Goal: Information Seeking & Learning: Learn about a topic

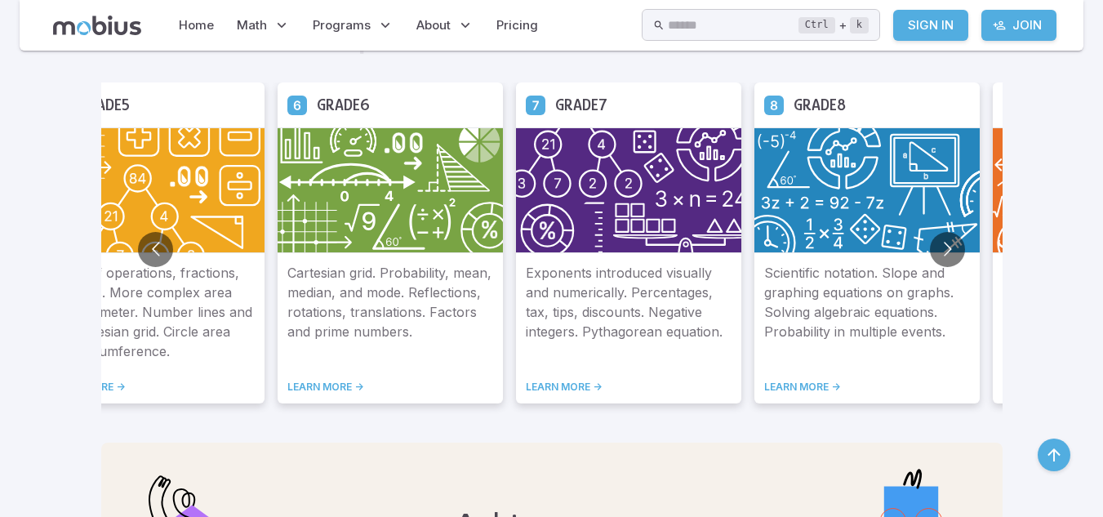
scroll to position [946, 0]
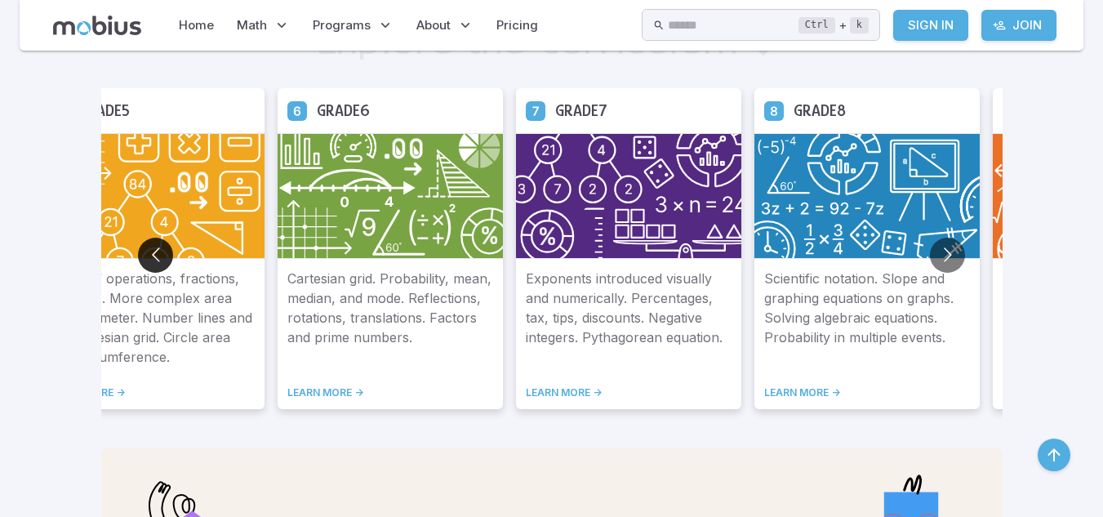
click at [154, 244] on button "Go to previous slide" at bounding box center [155, 255] width 35 height 35
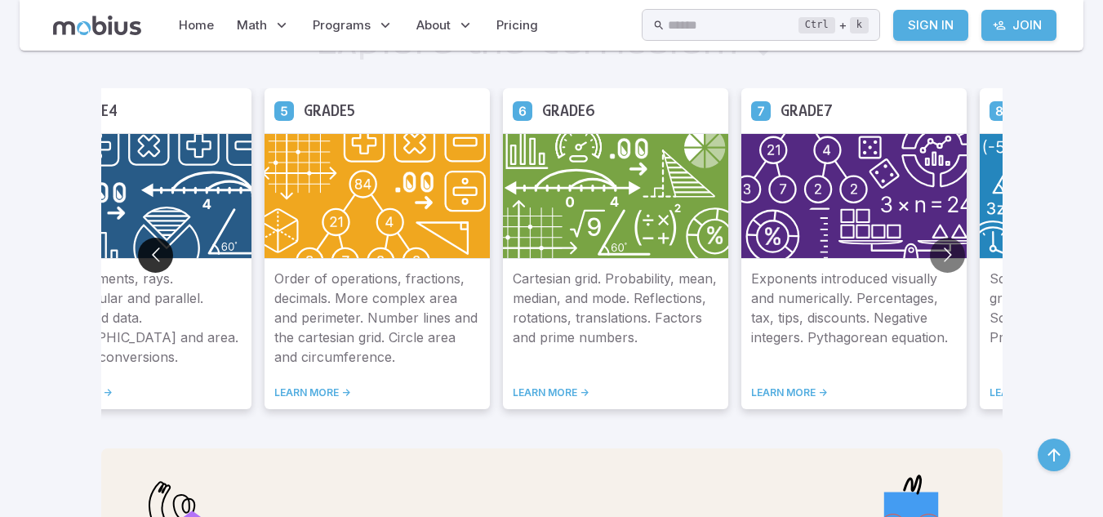
click at [154, 244] on button "Go to previous slide" at bounding box center [155, 255] width 35 height 35
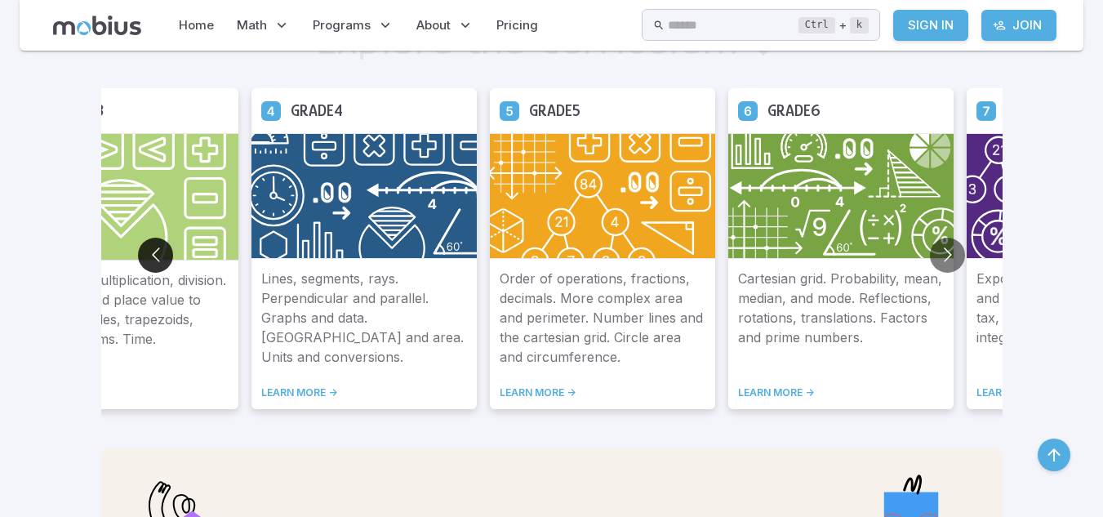
click at [154, 244] on button "Go to previous slide" at bounding box center [155, 255] width 35 height 35
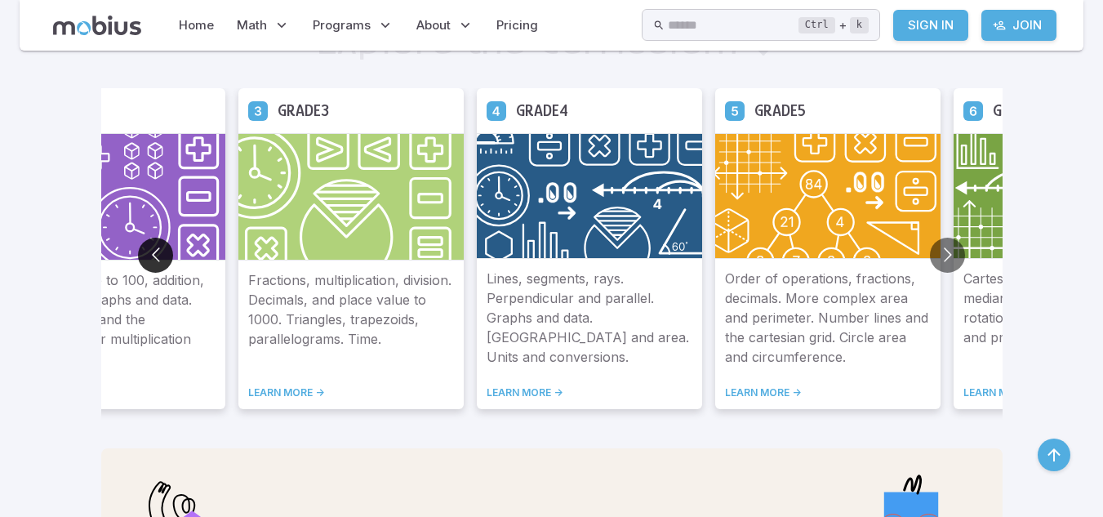
click at [154, 244] on button "Go to previous slide" at bounding box center [155, 255] width 35 height 35
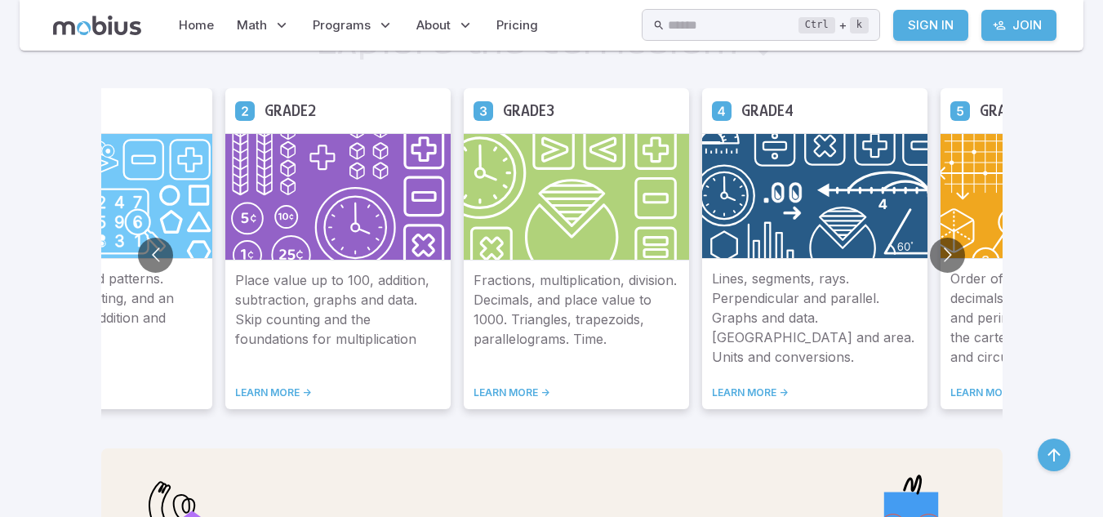
click at [268, 394] on link "LEARN MORE ->" at bounding box center [338, 392] width 206 height 13
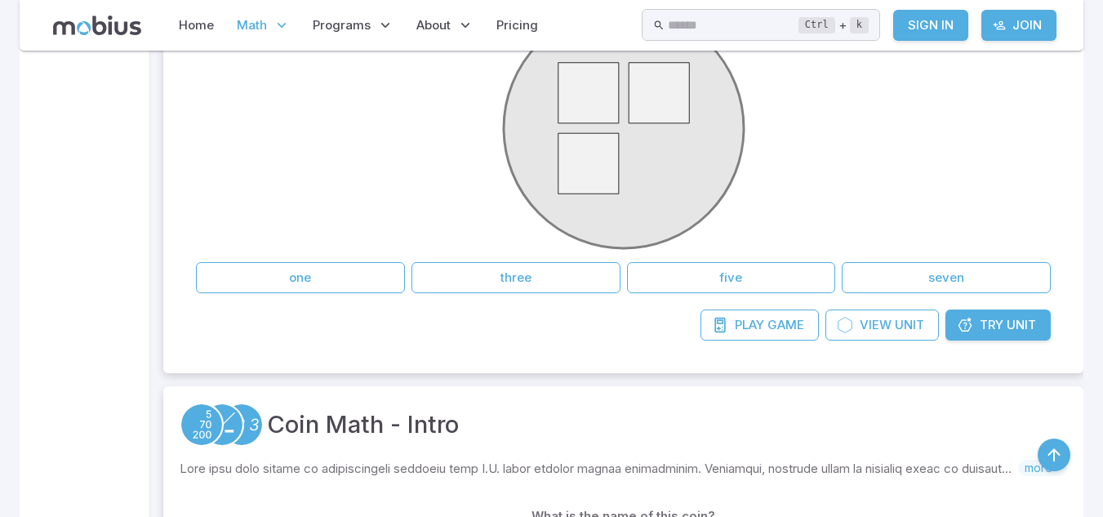
scroll to position [506, 0]
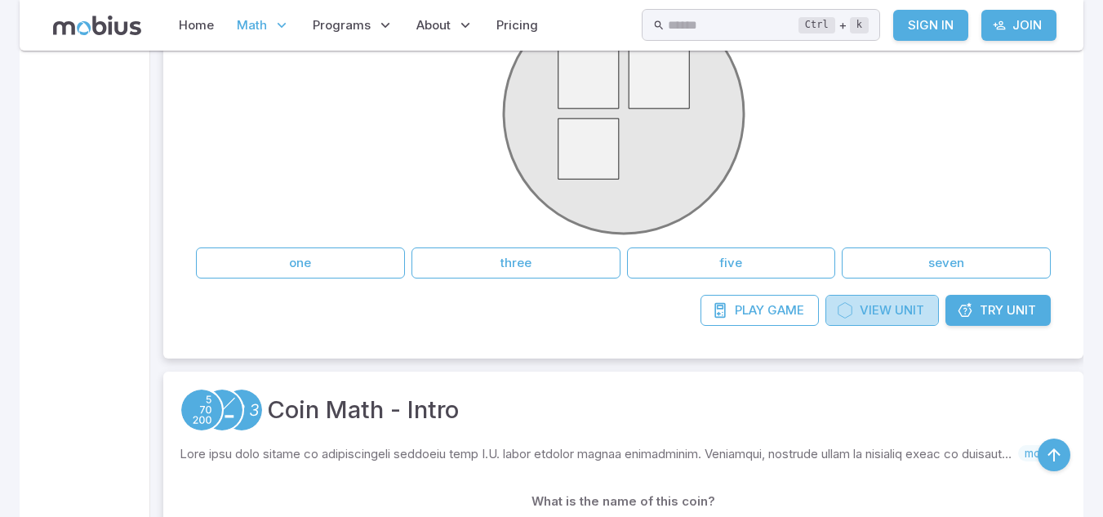
click at [890, 317] on span "View" at bounding box center [876, 310] width 32 height 18
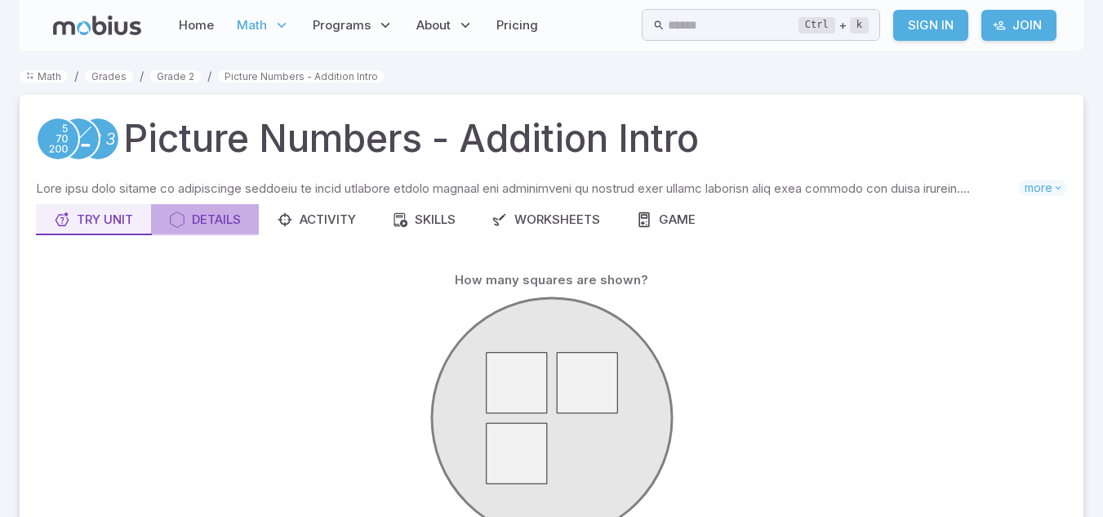
click at [234, 224] on div "Details" at bounding box center [205, 220] width 72 height 18
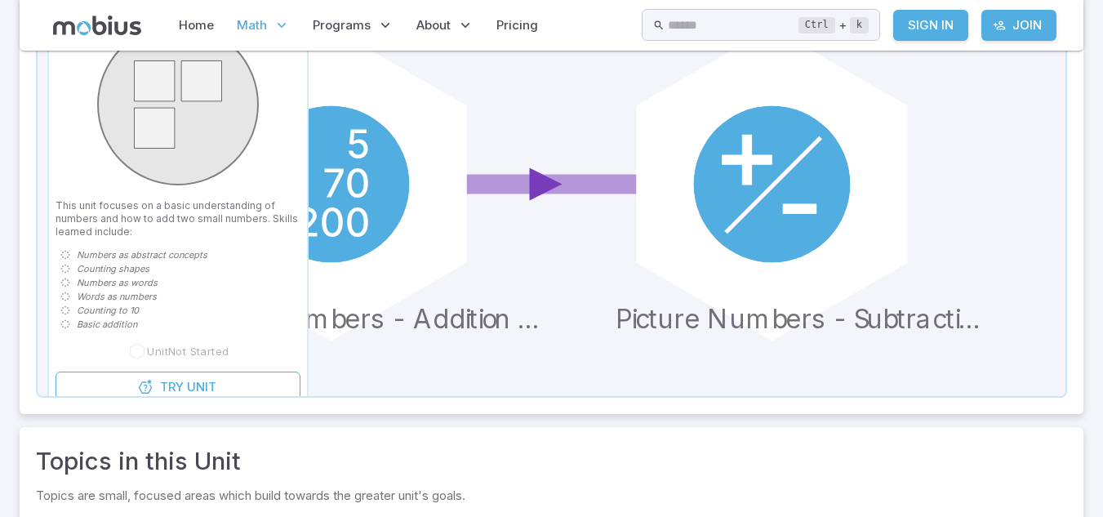
scroll to position [279, 0]
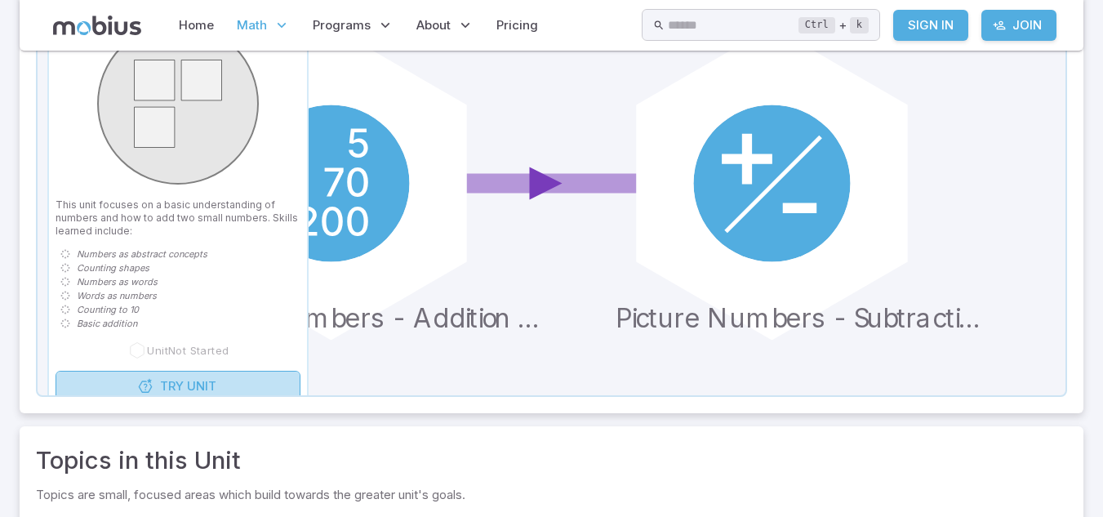
click at [221, 389] on link "Try Unit" at bounding box center [178, 386] width 245 height 31
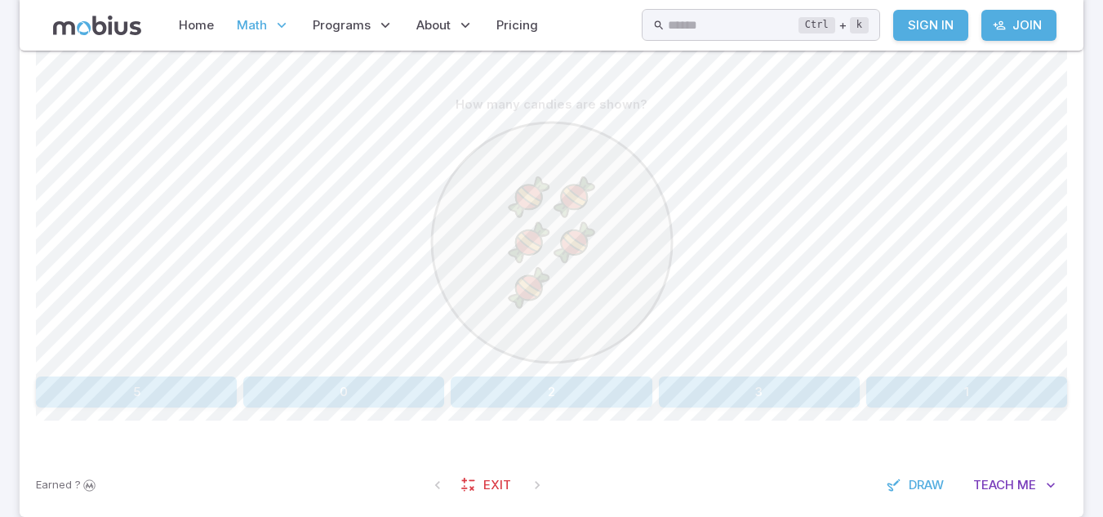
scroll to position [388, 0]
click at [152, 396] on button "5" at bounding box center [136, 394] width 201 height 31
click at [816, 404] on button "five" at bounding box center [811, 394] width 167 height 31
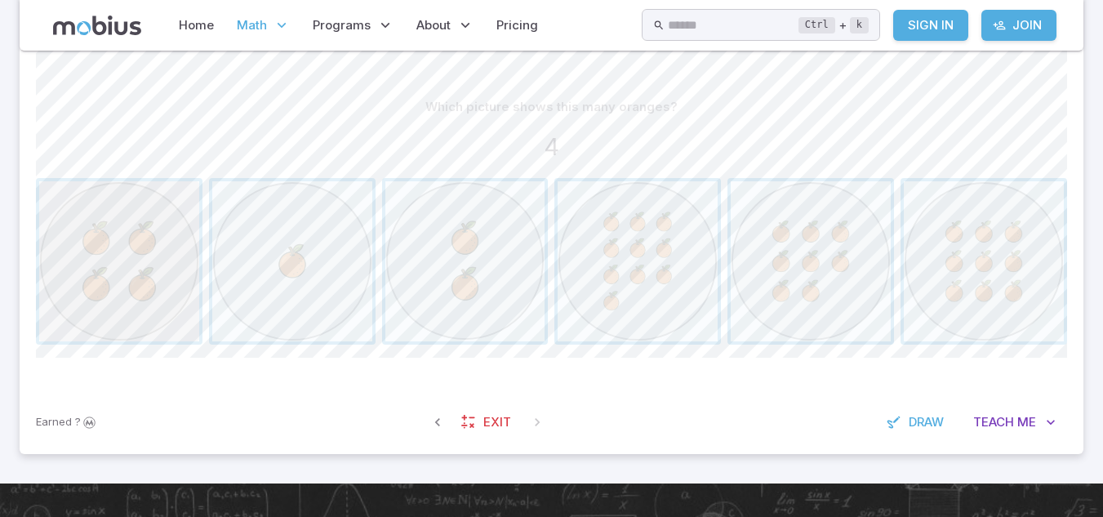
click at [146, 219] on span "button" at bounding box center [119, 261] width 160 height 160
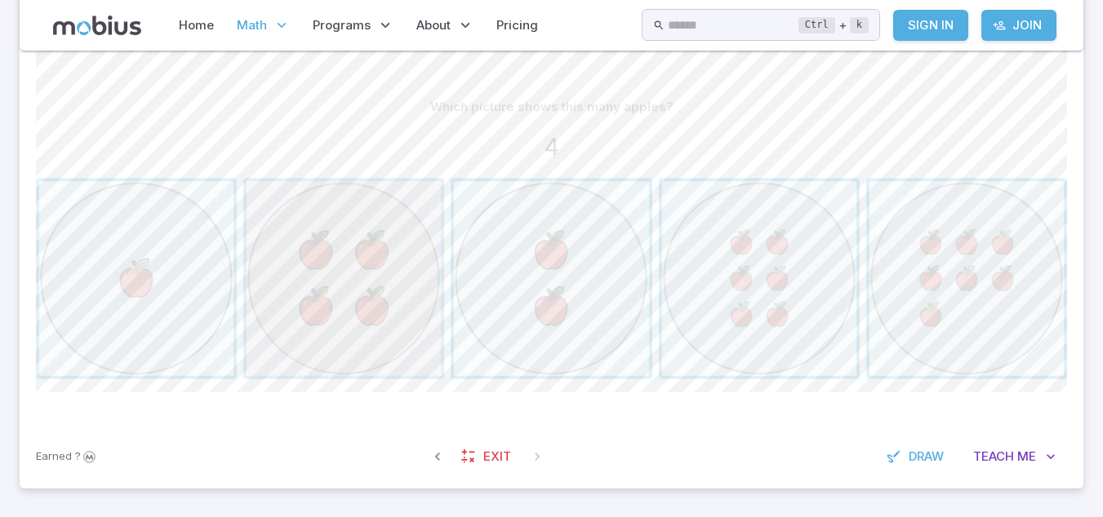
click at [395, 298] on span "button" at bounding box center [344, 278] width 194 height 194
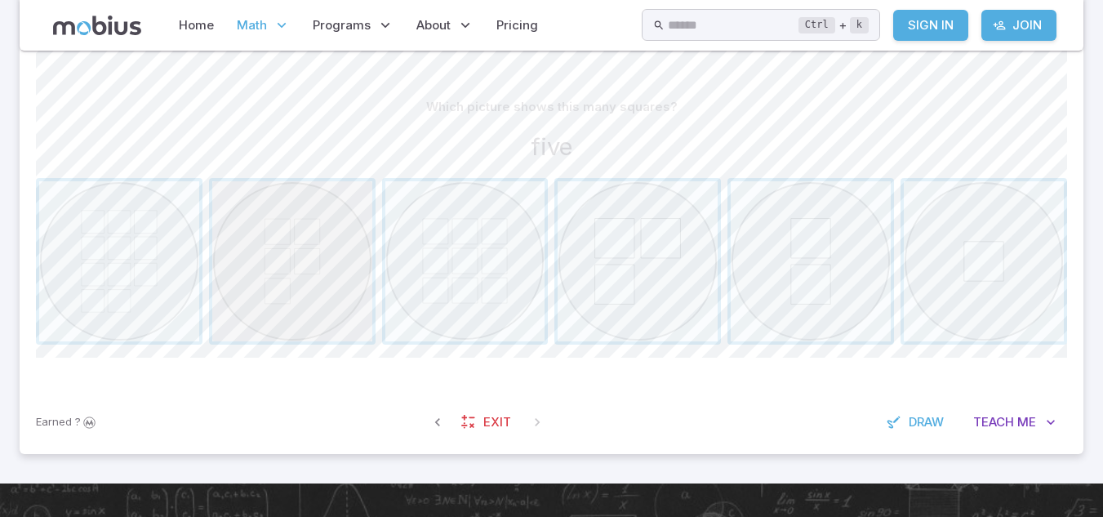
click at [341, 283] on span "button" at bounding box center [292, 261] width 160 height 160
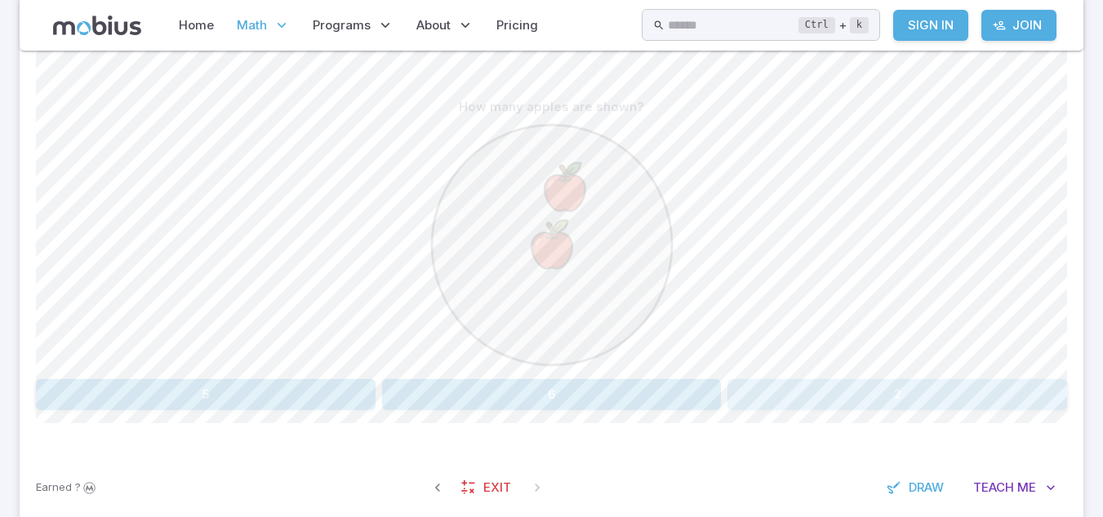
click at [773, 395] on button "2" at bounding box center [898, 394] width 340 height 31
click at [622, 390] on button "one" at bounding box center [552, 394] width 340 height 31
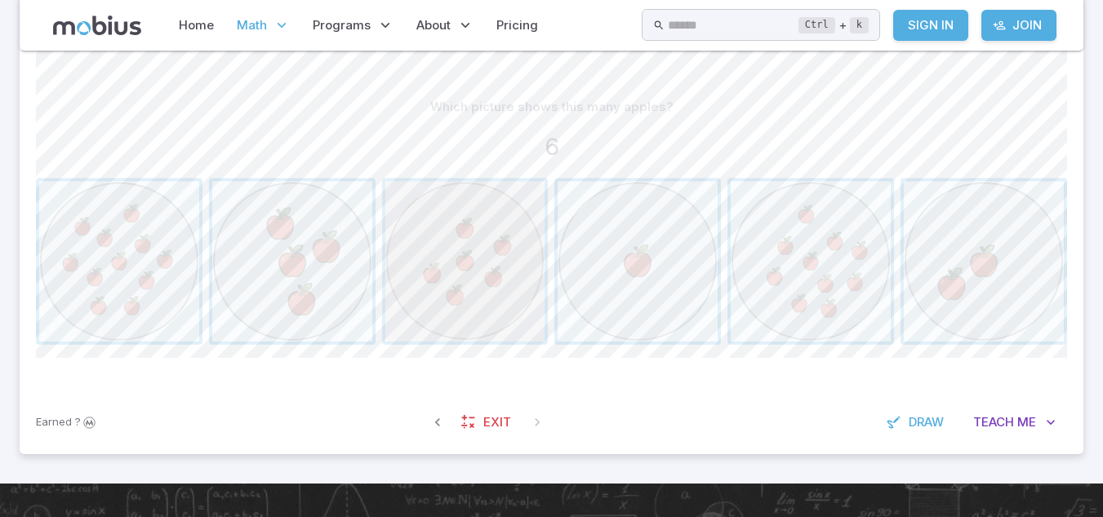
click at [492, 298] on span "button" at bounding box center [466, 261] width 160 height 160
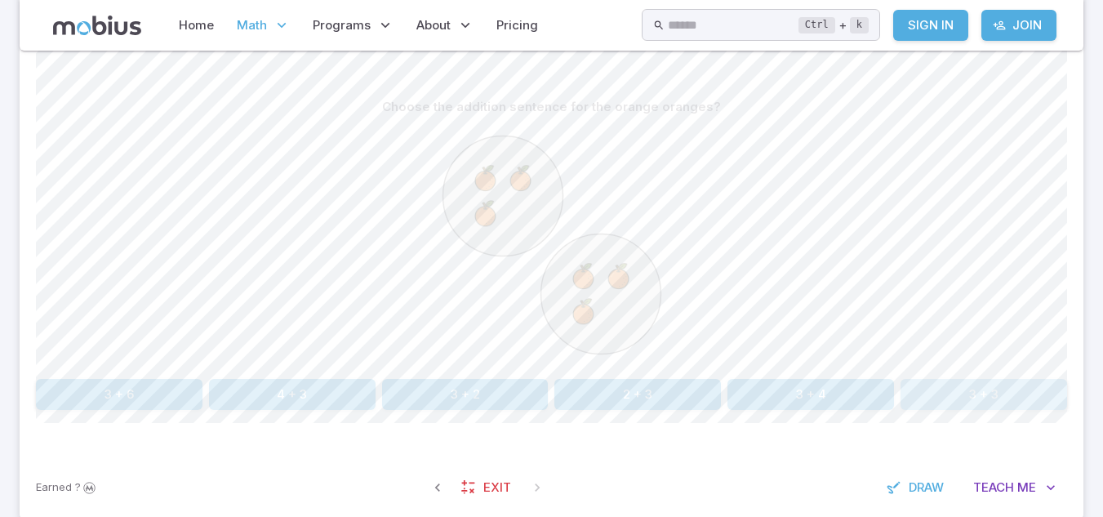
click at [998, 403] on button "3 + 3" at bounding box center [984, 394] width 167 height 31
click at [621, 390] on button "3 + 1" at bounding box center [638, 394] width 167 height 31
click at [999, 399] on button "3 + 3" at bounding box center [984, 394] width 167 height 31
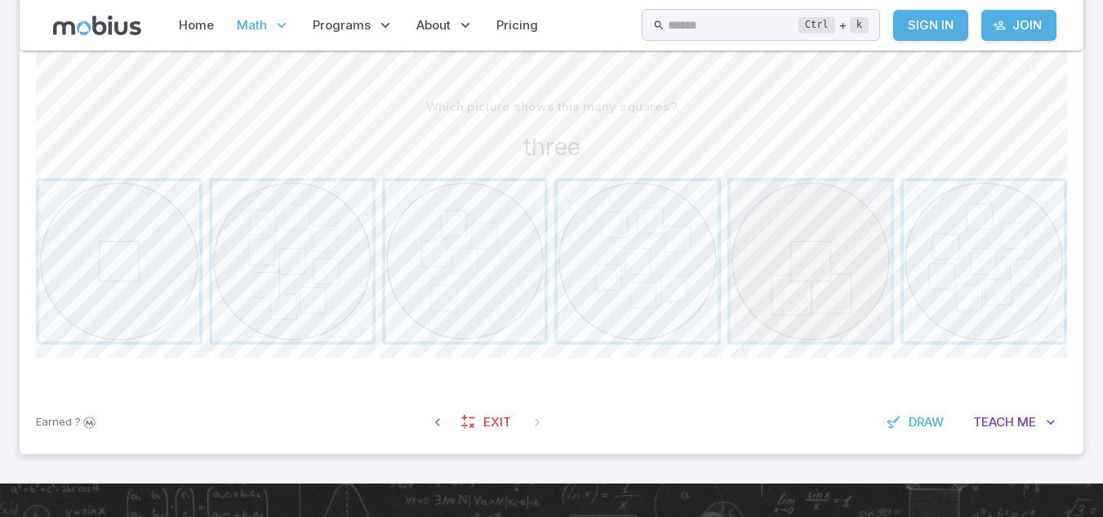
click at [810, 285] on span "button" at bounding box center [811, 261] width 160 height 160
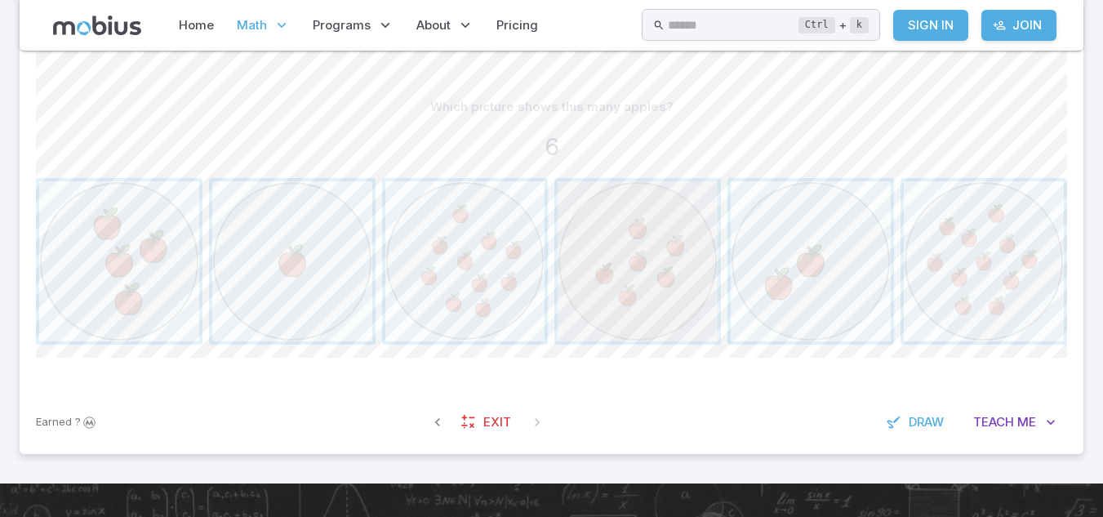
click at [606, 271] on span "button" at bounding box center [638, 261] width 160 height 160
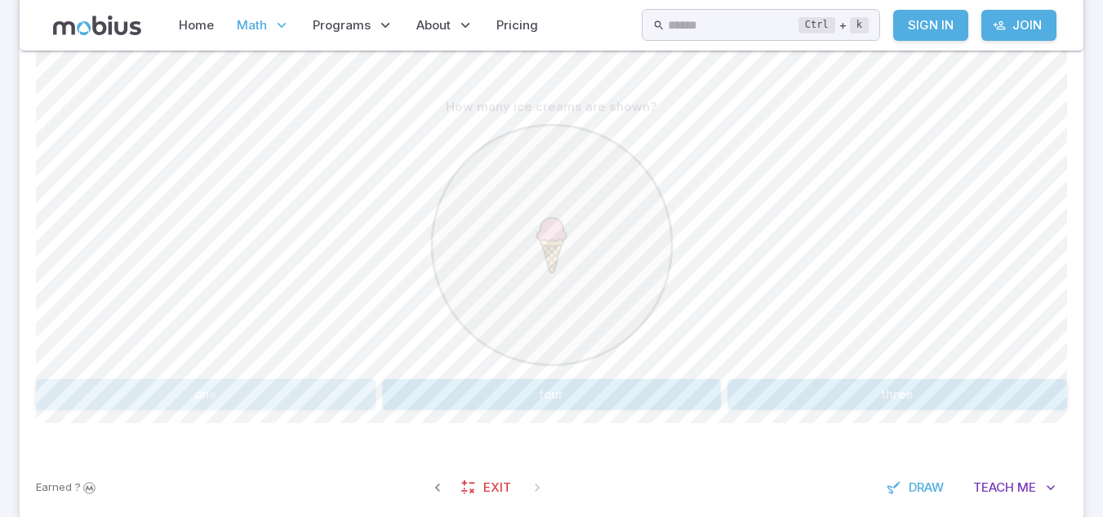
click at [316, 402] on button "one" at bounding box center [206, 394] width 340 height 31
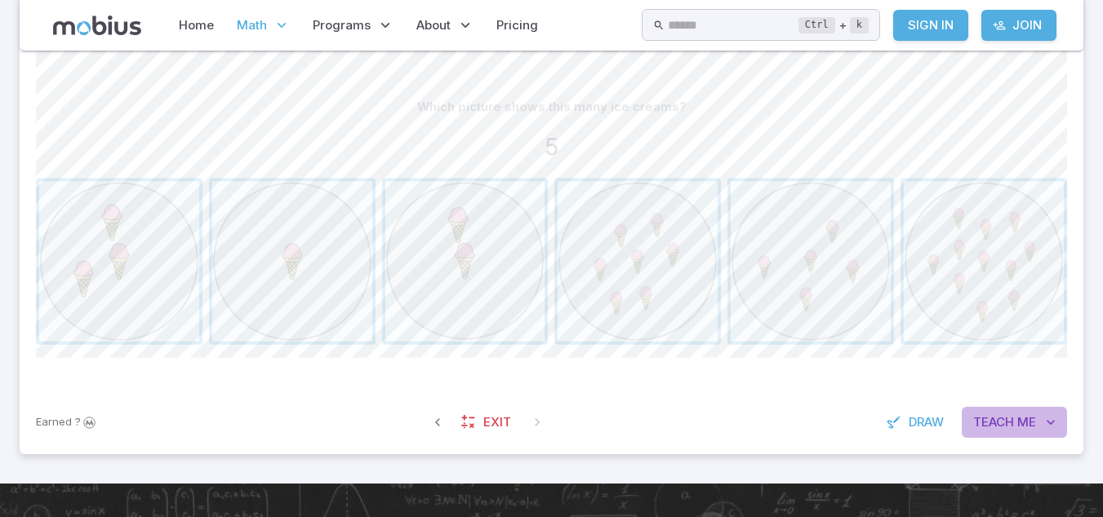
click at [994, 421] on span "Teach" at bounding box center [994, 422] width 41 height 18
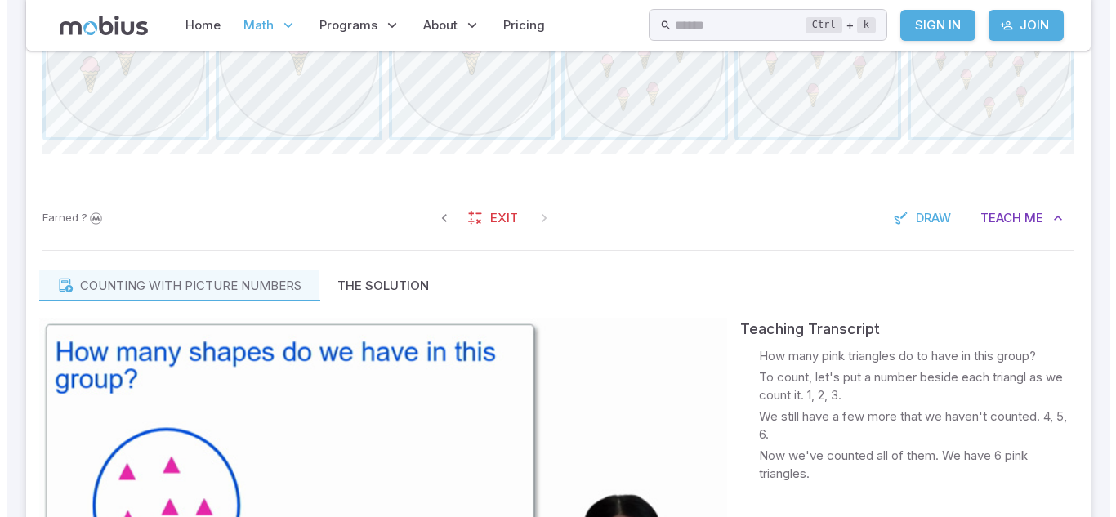
scroll to position [591, 0]
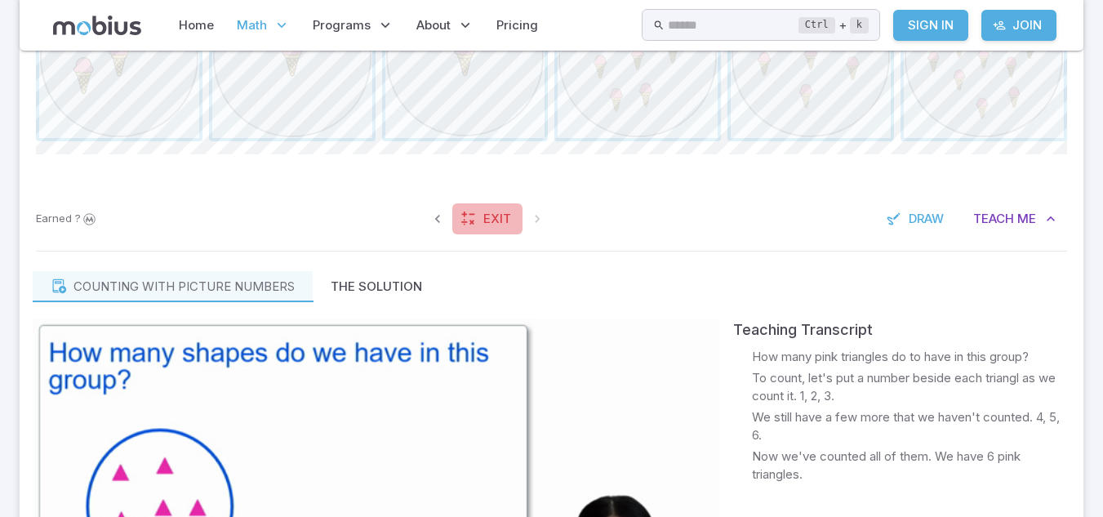
click at [476, 223] on link "Exit" at bounding box center [487, 218] width 70 height 31
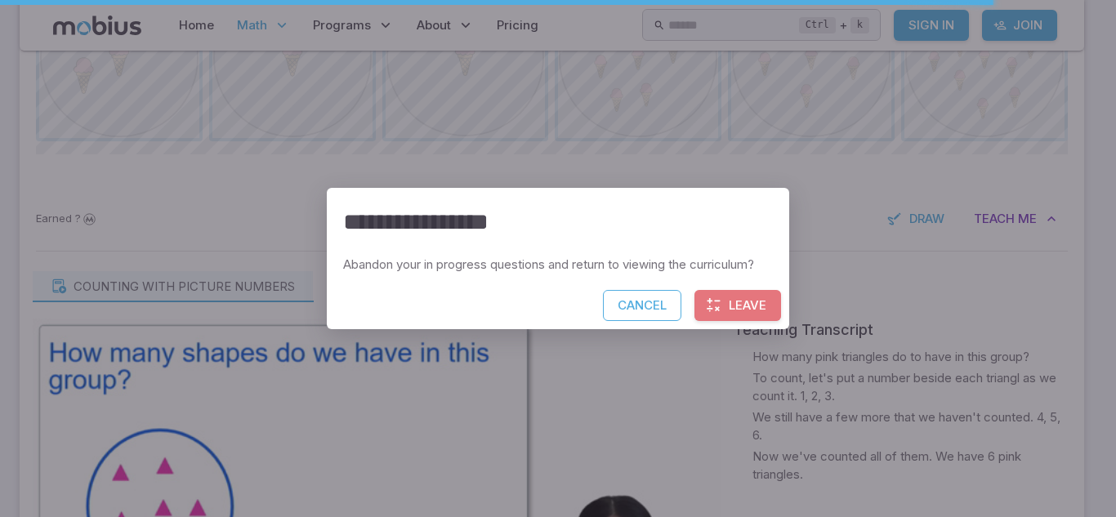
click at [732, 314] on button "Leave" at bounding box center [737, 305] width 87 height 31
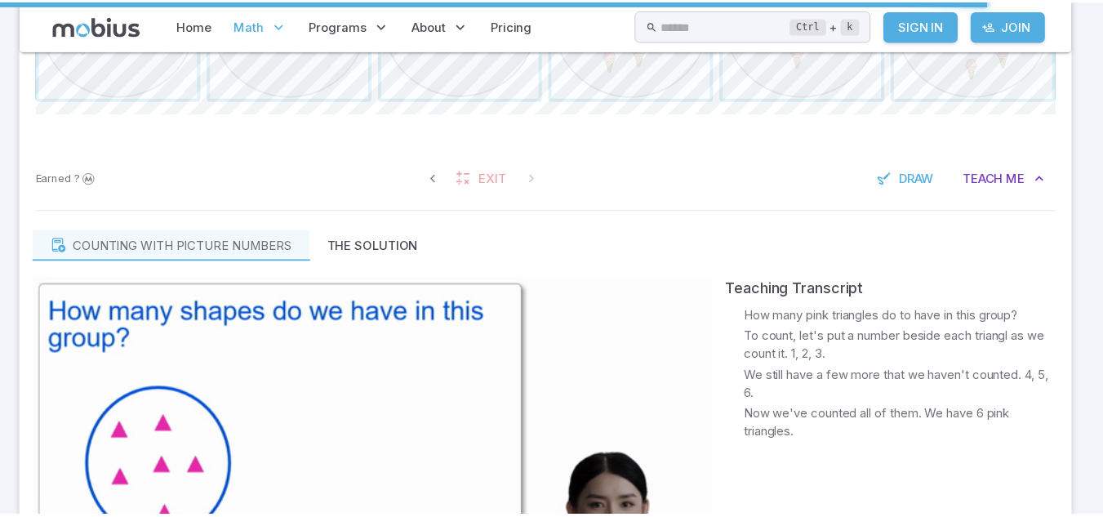
scroll to position [551, 0]
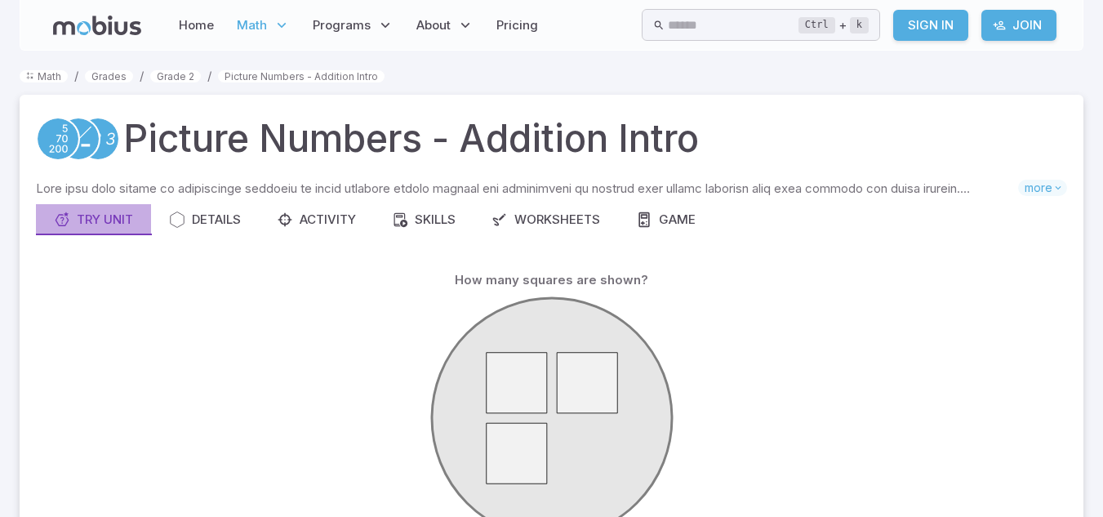
click at [123, 219] on div "Try Unit" at bounding box center [93, 220] width 79 height 18
click at [321, 196] on p "Skills you will learn include:" at bounding box center [527, 189] width 983 height 18
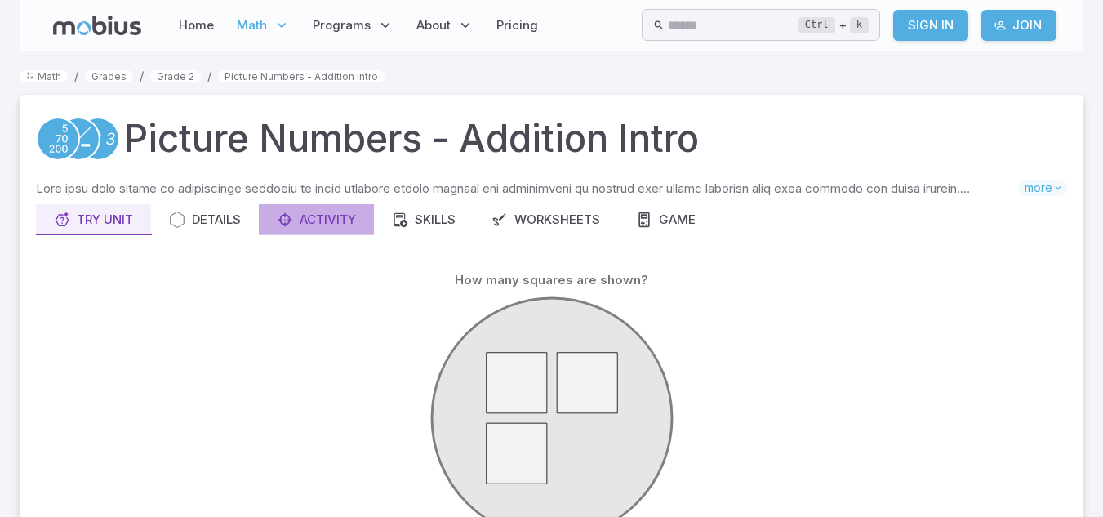
click at [324, 208] on button "Activity" at bounding box center [316, 219] width 115 height 31
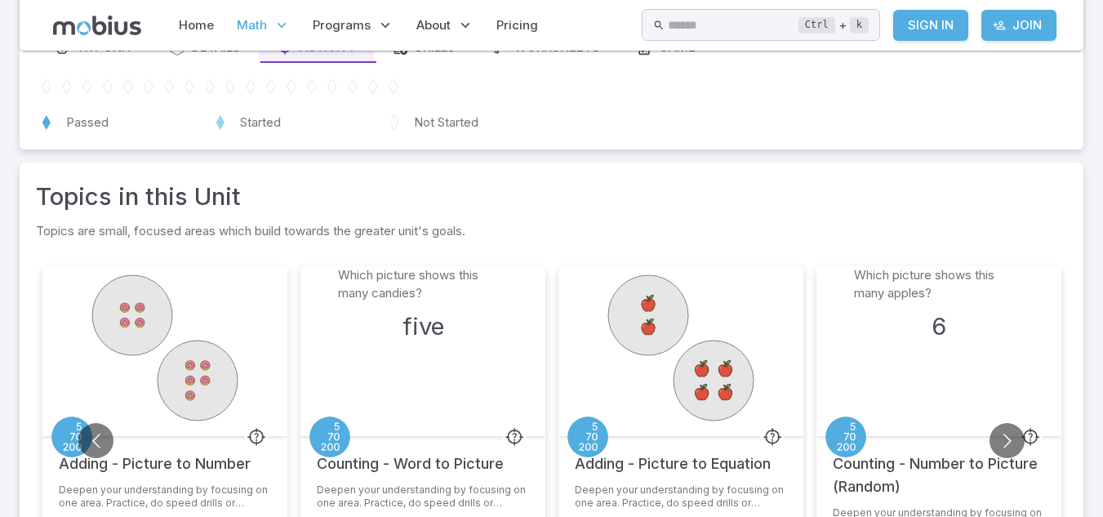
scroll to position [171, 0]
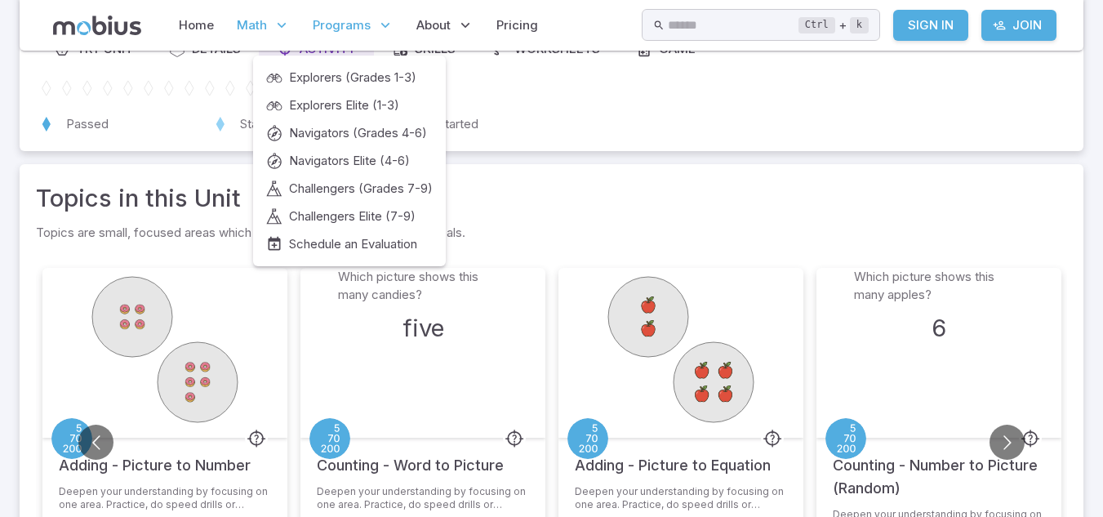
click at [338, 18] on span "Programs" at bounding box center [342, 25] width 58 height 18
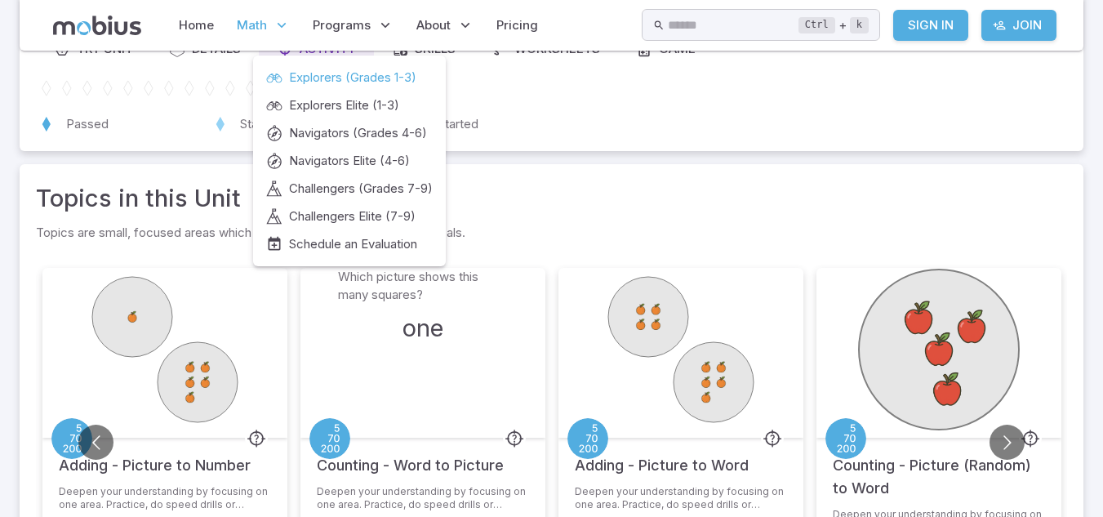
click at [386, 74] on span "Explorers (Grades 1-3)" at bounding box center [352, 78] width 127 height 18
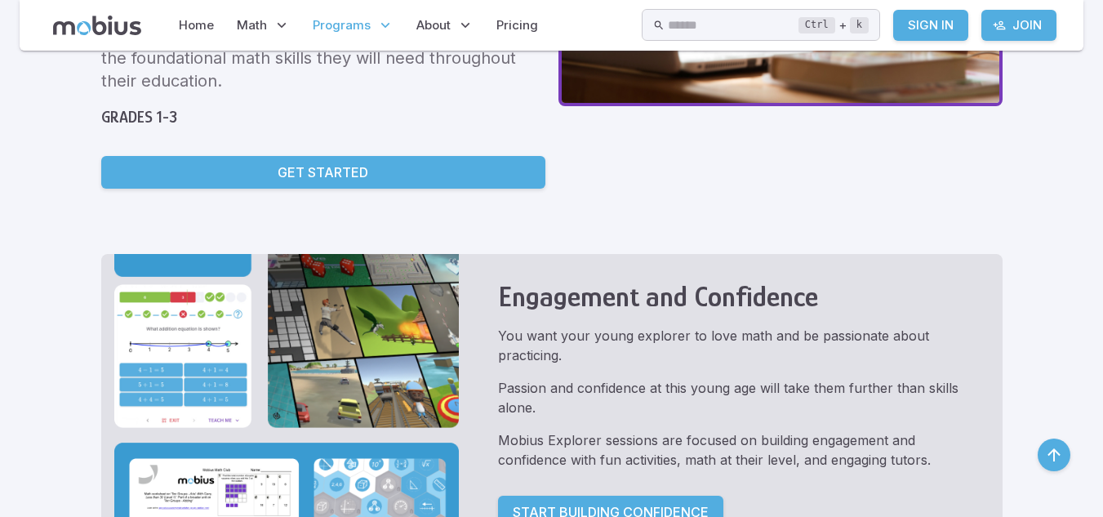
scroll to position [345, 0]
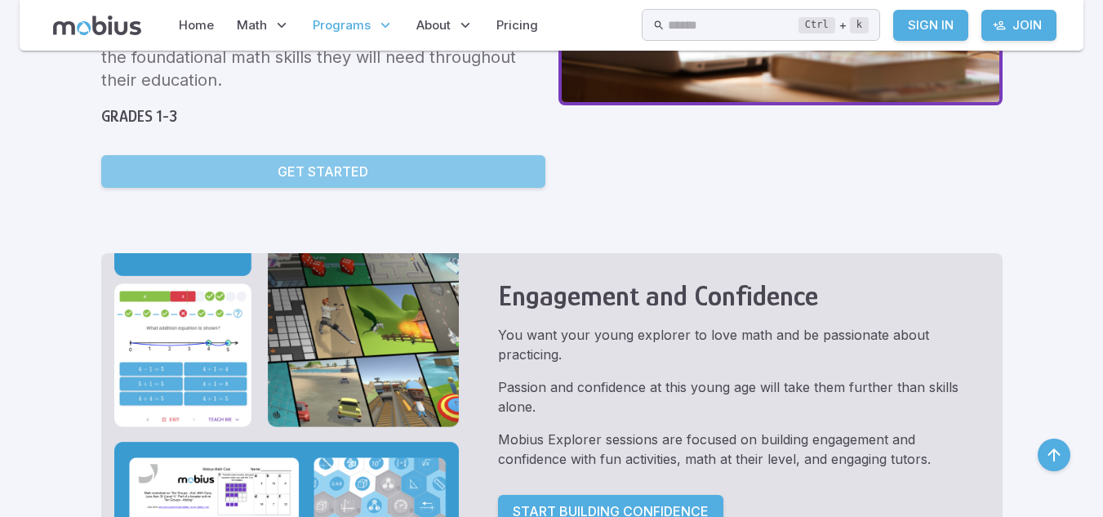
click at [323, 182] on link "Get Started" at bounding box center [323, 171] width 444 height 33
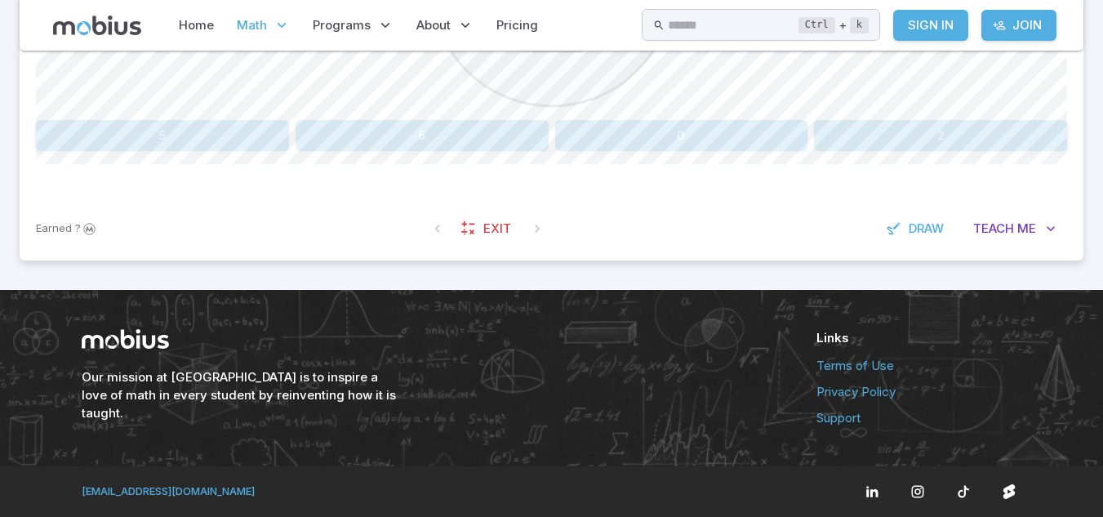
scroll to position [279, 0]
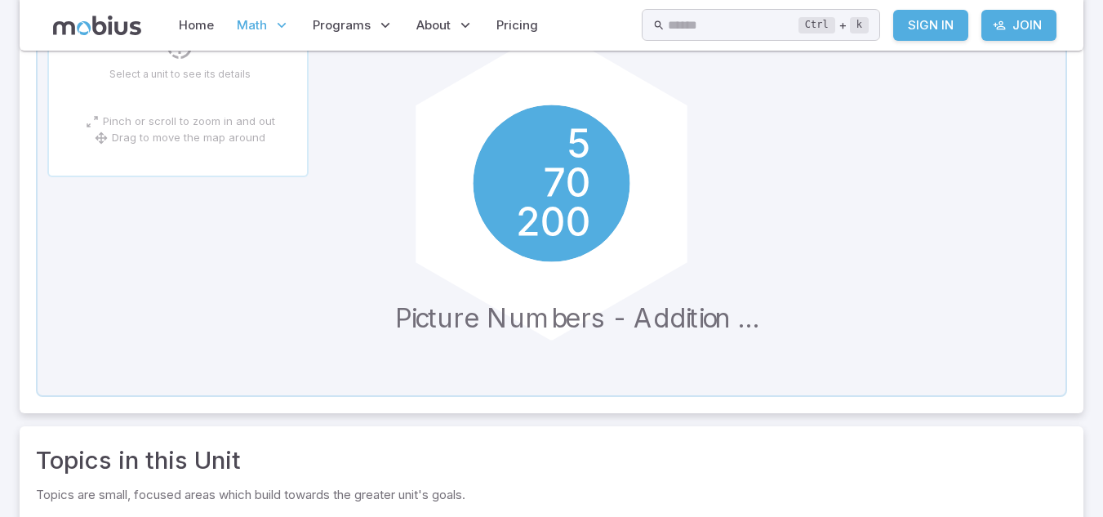
scroll to position [506, 0]
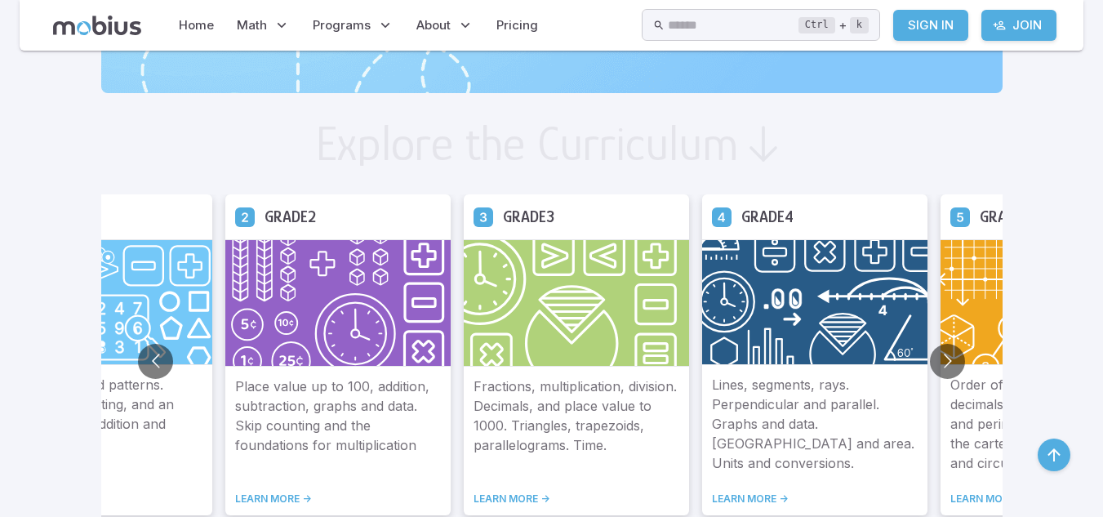
click at [441, 493] on link "LEARN MORE ->" at bounding box center [338, 499] width 206 height 13
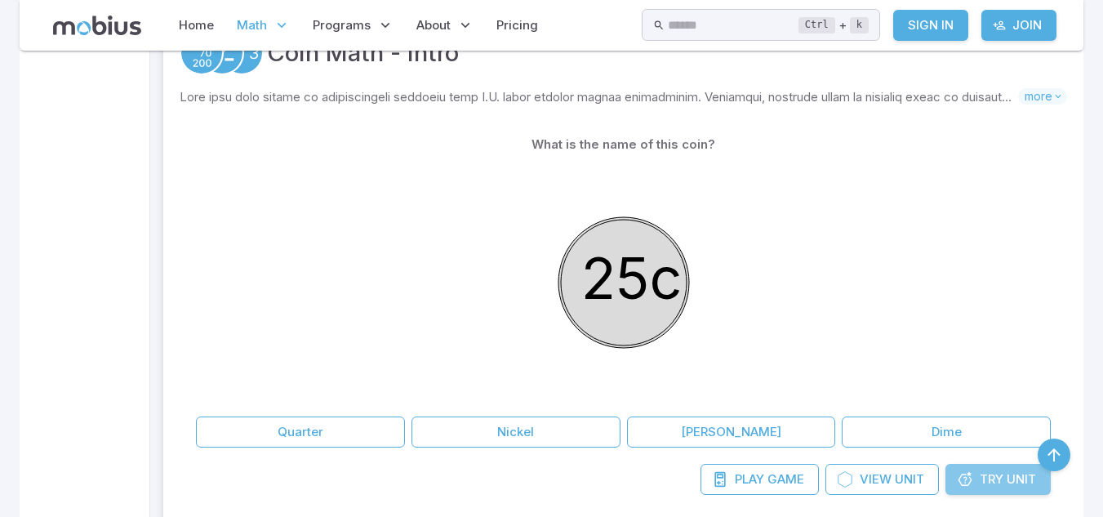
click at [976, 477] on link "Try Unit" at bounding box center [998, 479] width 105 height 31
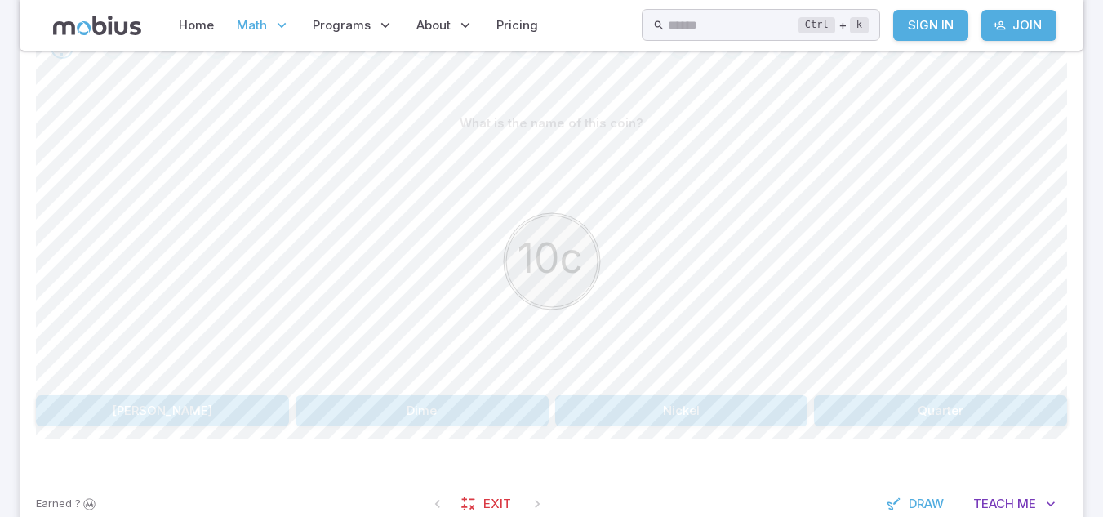
scroll to position [372, 0]
click at [444, 399] on button "Dime" at bounding box center [422, 410] width 253 height 31
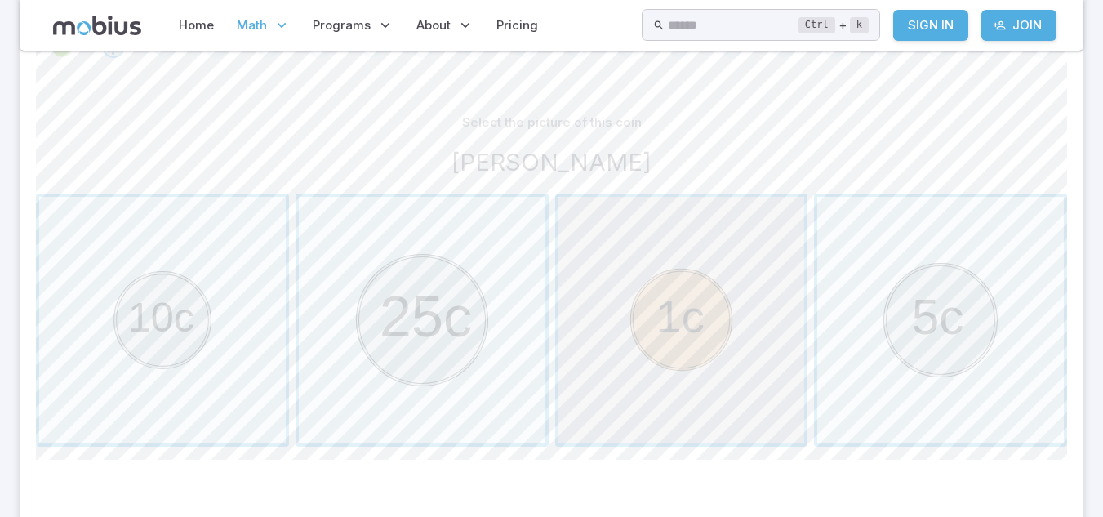
click at [640, 343] on span "button" at bounding box center [682, 320] width 247 height 247
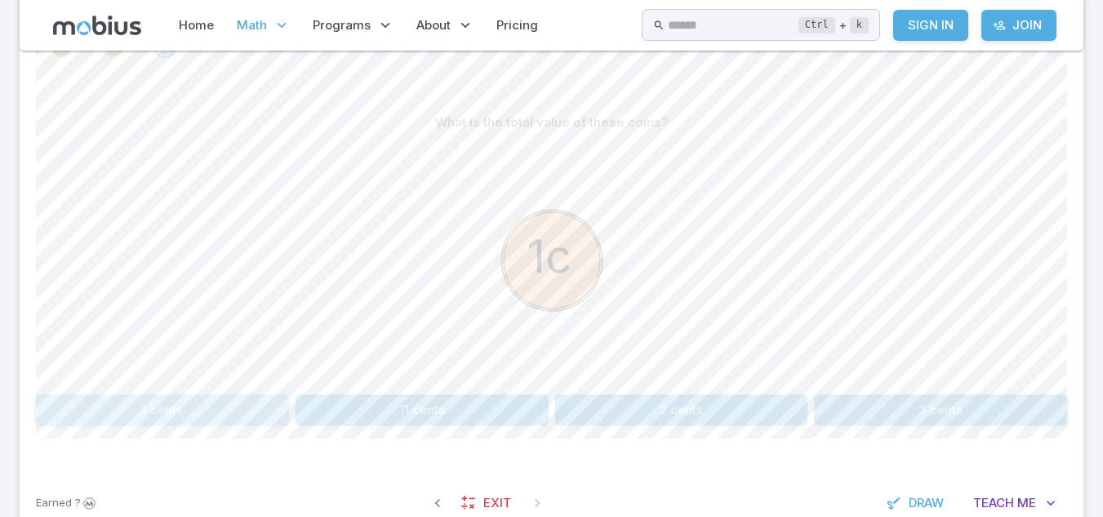
click at [175, 418] on button "1 cents" at bounding box center [162, 410] width 253 height 31
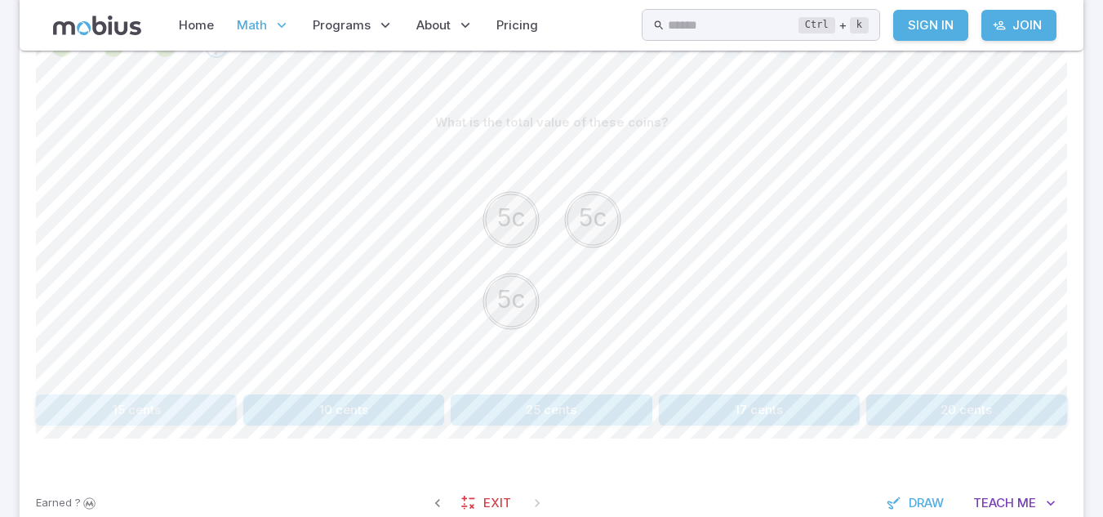
click at [178, 408] on button "15 cents" at bounding box center [136, 410] width 201 height 31
click at [163, 402] on button "20 cents" at bounding box center [119, 410] width 167 height 31
click at [308, 413] on button "6 cents" at bounding box center [292, 410] width 167 height 31
click at [790, 411] on button "15 cents" at bounding box center [811, 410] width 167 height 31
click at [1041, 411] on button "11 cents" at bounding box center [984, 410] width 167 height 31
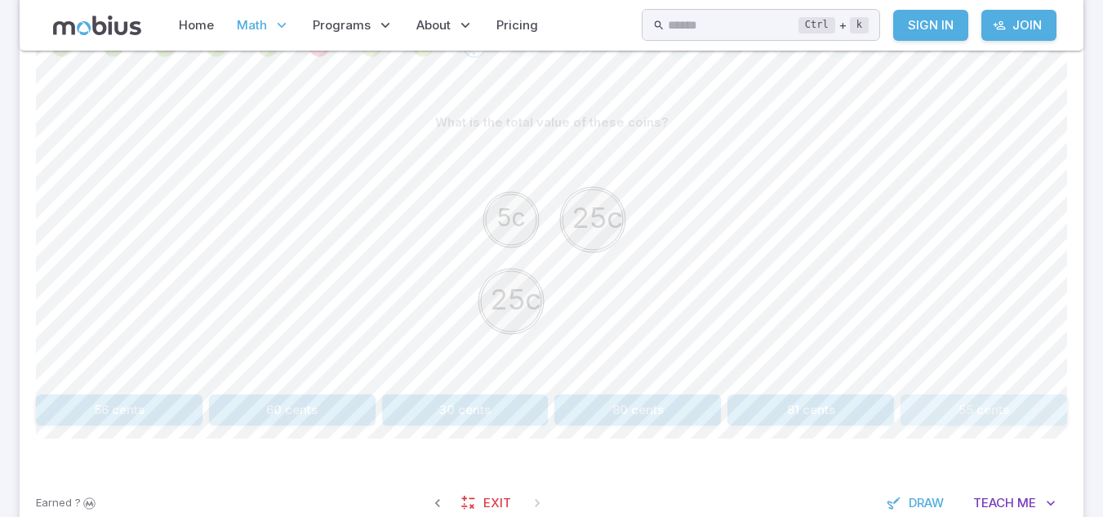
click at [1010, 420] on button "55 cents" at bounding box center [984, 410] width 167 height 31
click at [421, 401] on button "31 cents" at bounding box center [465, 410] width 167 height 31
click at [110, 412] on button "61 cents" at bounding box center [119, 410] width 167 height 31
click at [725, 410] on button "26 cents" at bounding box center [759, 410] width 201 height 31
click at [787, 416] on button "40 cents" at bounding box center [811, 410] width 167 height 31
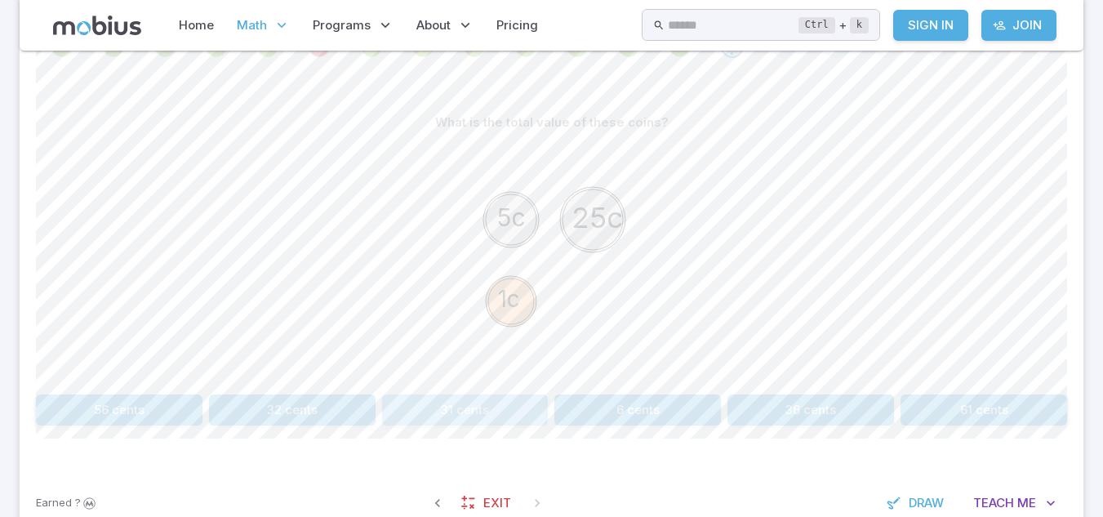
click at [520, 415] on button "31 cents" at bounding box center [465, 410] width 167 height 31
click at [494, 397] on button "16 cents" at bounding box center [465, 410] width 167 height 31
click at [1019, 422] on button "40 cents" at bounding box center [967, 410] width 201 height 31
click at [342, 404] on button "35 cents" at bounding box center [292, 410] width 167 height 31
click at [988, 403] on button "11 cents" at bounding box center [984, 410] width 167 height 31
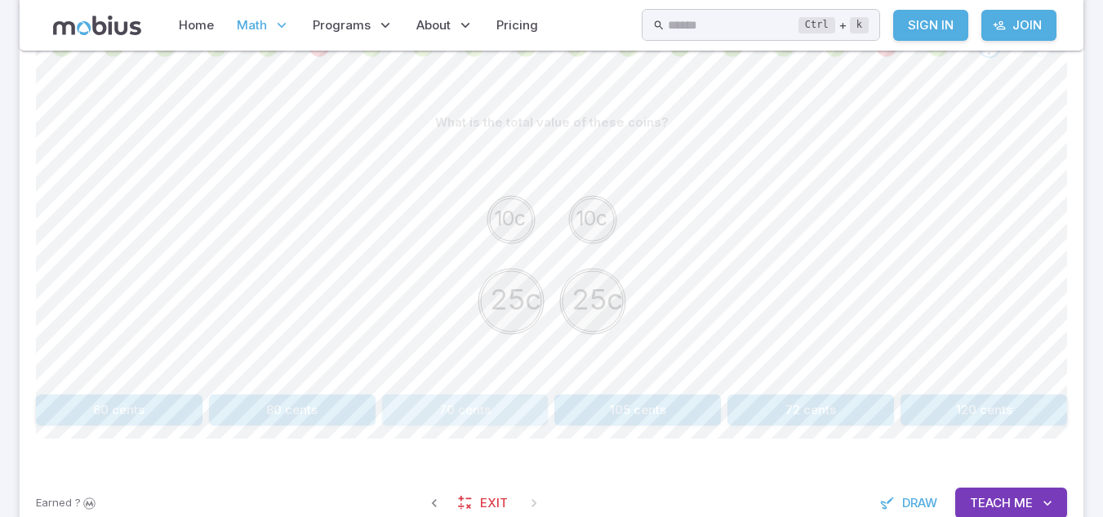
click at [495, 407] on button "70 cents" at bounding box center [465, 410] width 167 height 31
click at [975, 416] on button "31 cents" at bounding box center [984, 410] width 167 height 31
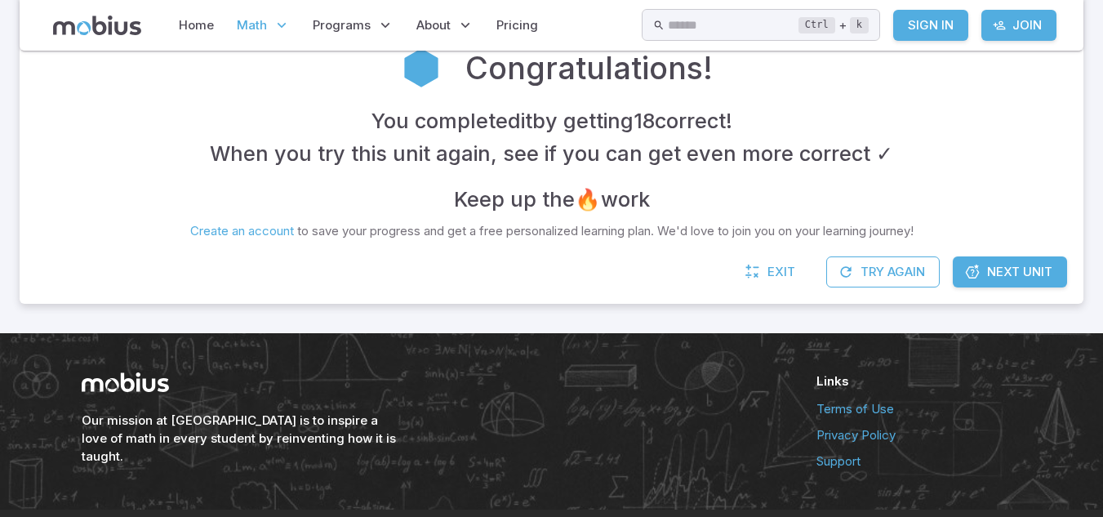
scroll to position [372, 0]
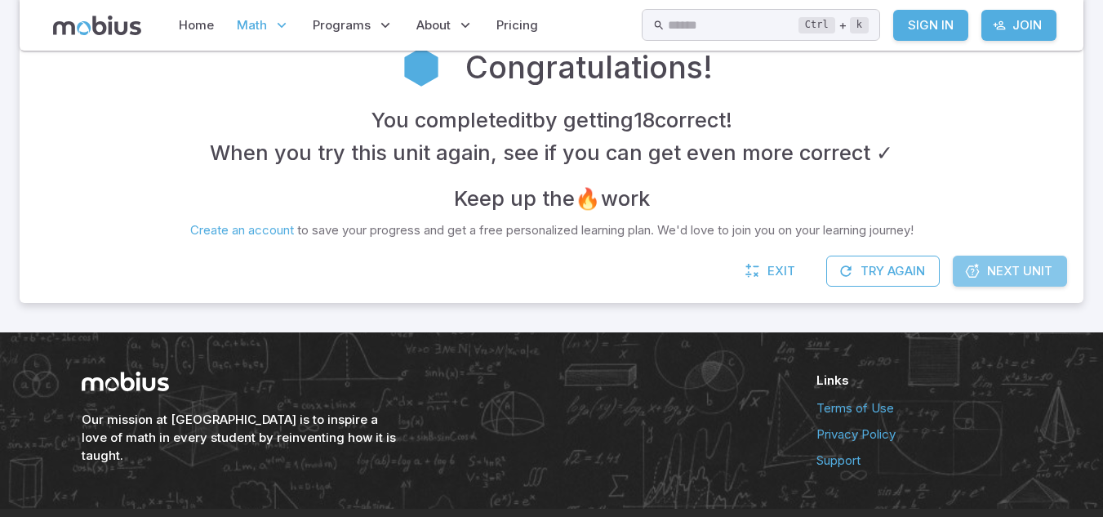
click at [1019, 265] on span "Next Unit" at bounding box center [1019, 271] width 65 height 18
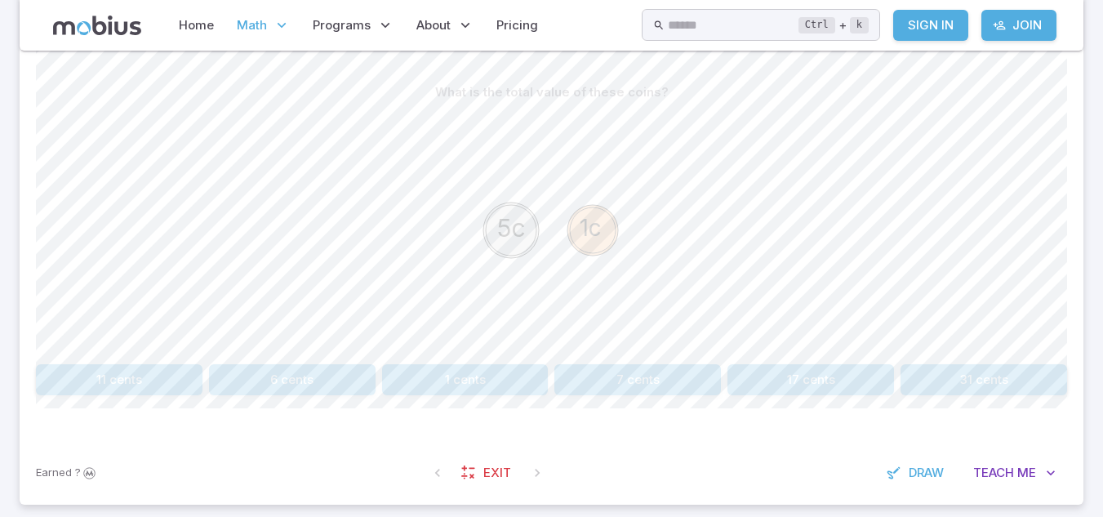
scroll to position [403, 0]
click at [300, 368] on button "6 cents" at bounding box center [292, 378] width 167 height 31
click at [1033, 379] on button "11 cents" at bounding box center [984, 378] width 167 height 31
click at [653, 388] on button "30 cents" at bounding box center [638, 378] width 167 height 31
click at [596, 377] on button "70 cents" at bounding box center [638, 378] width 167 height 31
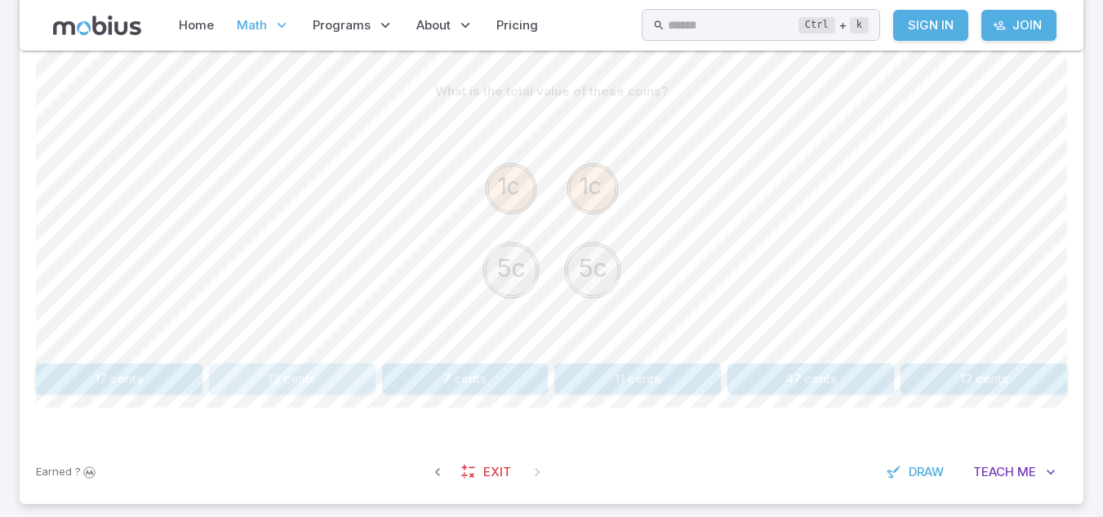
click at [315, 371] on button "13 cents" at bounding box center [292, 378] width 167 height 31
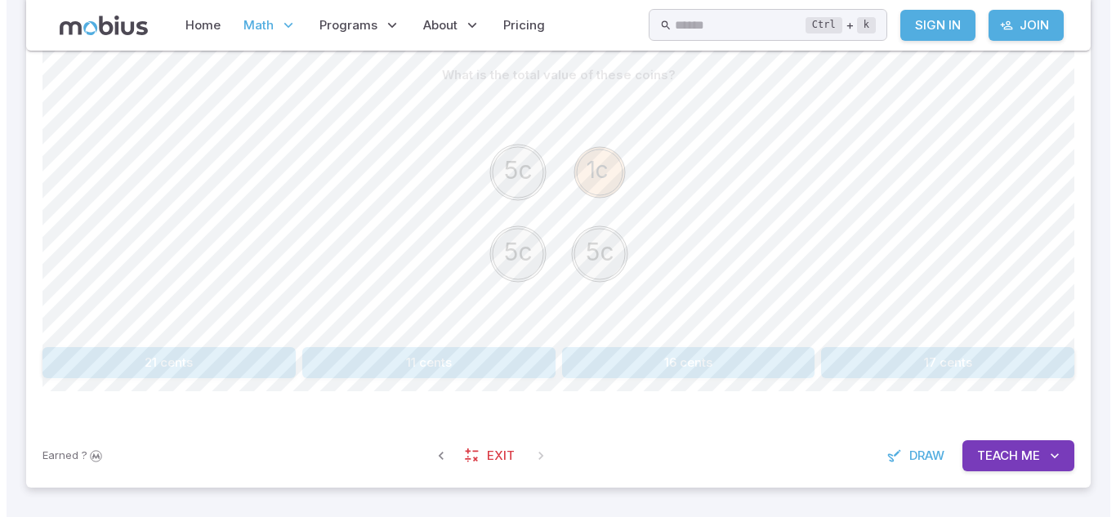
scroll to position [647, 0]
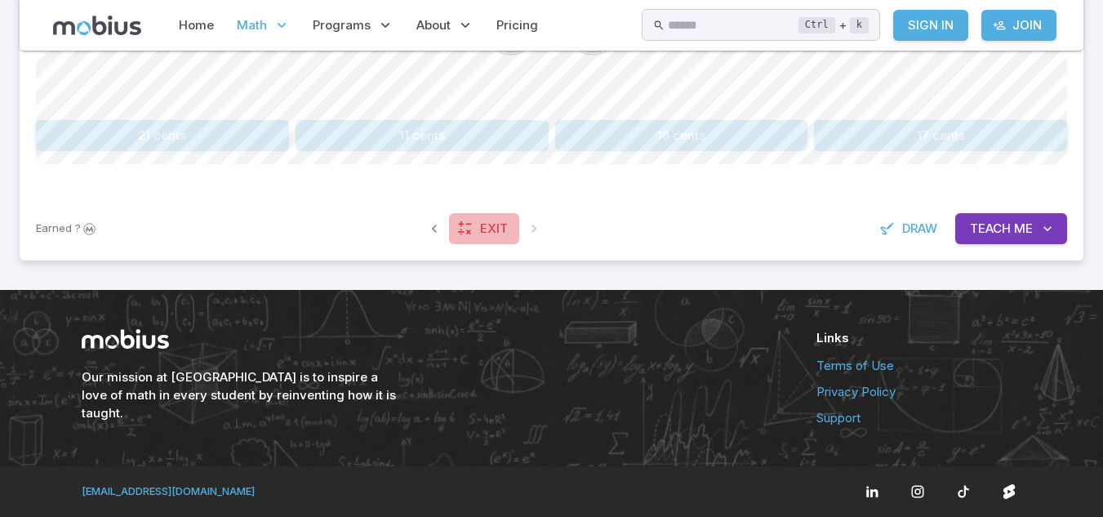
click at [464, 216] on link "Exit" at bounding box center [484, 228] width 70 height 31
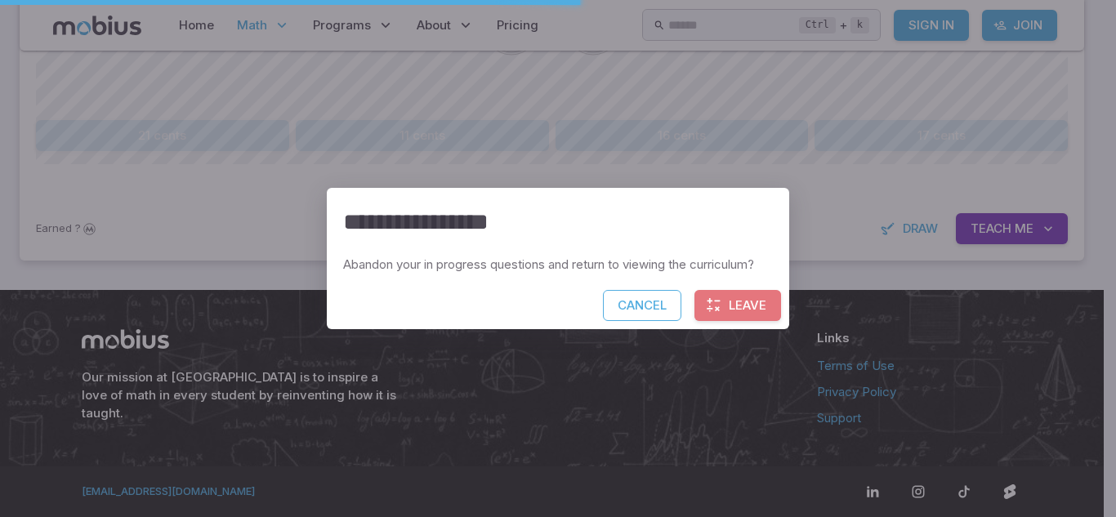
click at [725, 303] on button "Leave" at bounding box center [737, 305] width 87 height 31
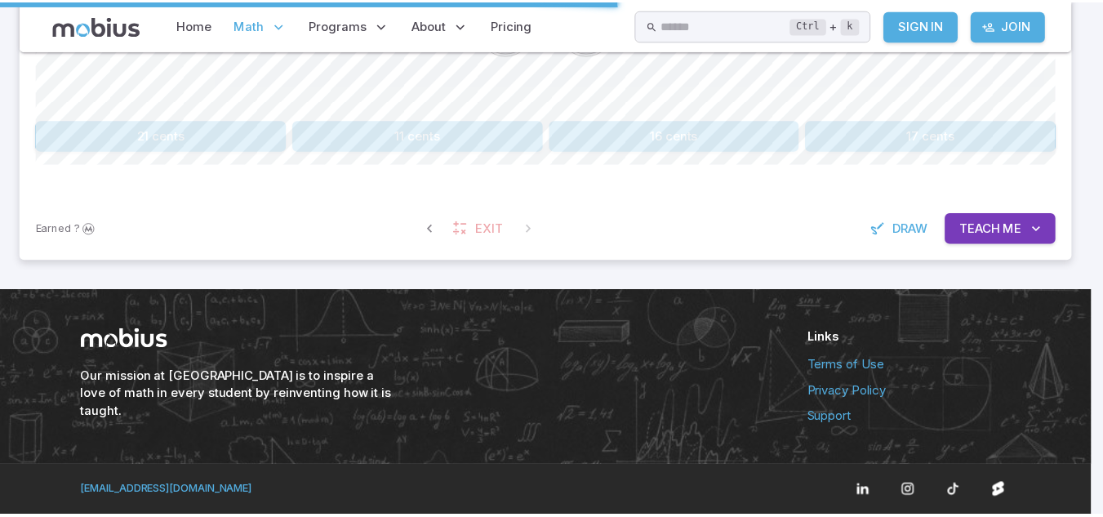
scroll to position [606, 0]
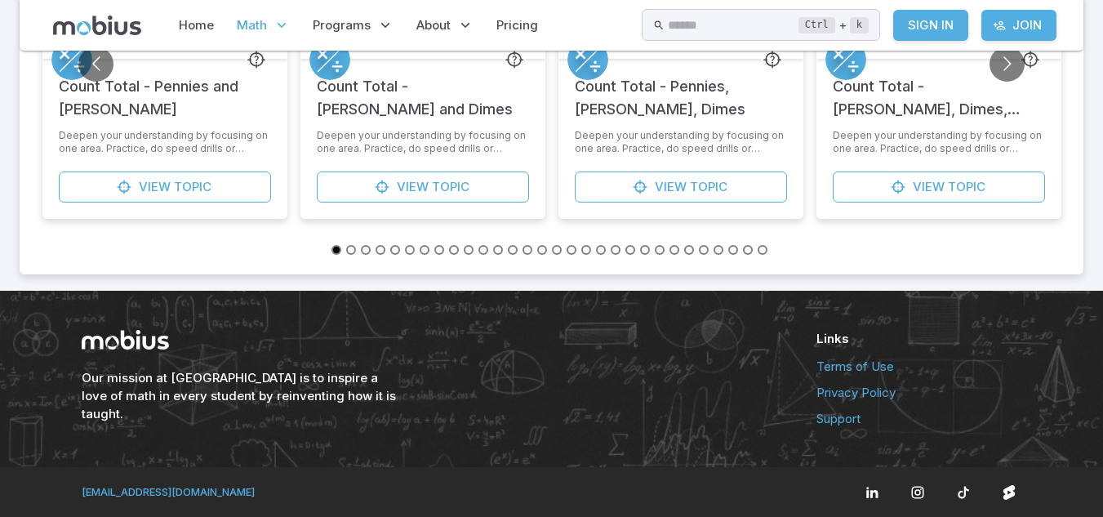
scroll to position [747, 0]
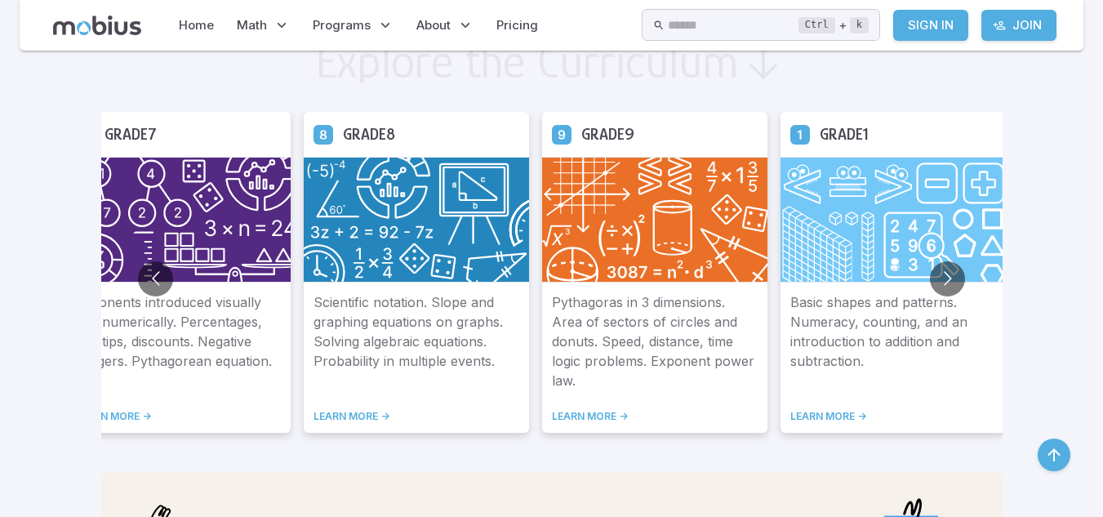
scroll to position [921, 0]
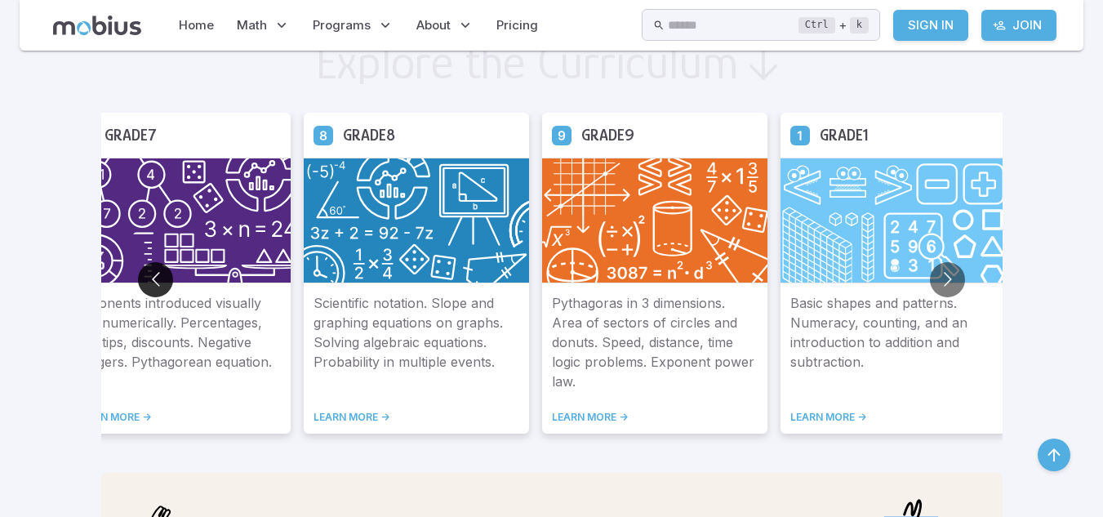
click at [150, 280] on button "Go to previous slide" at bounding box center [155, 279] width 35 height 35
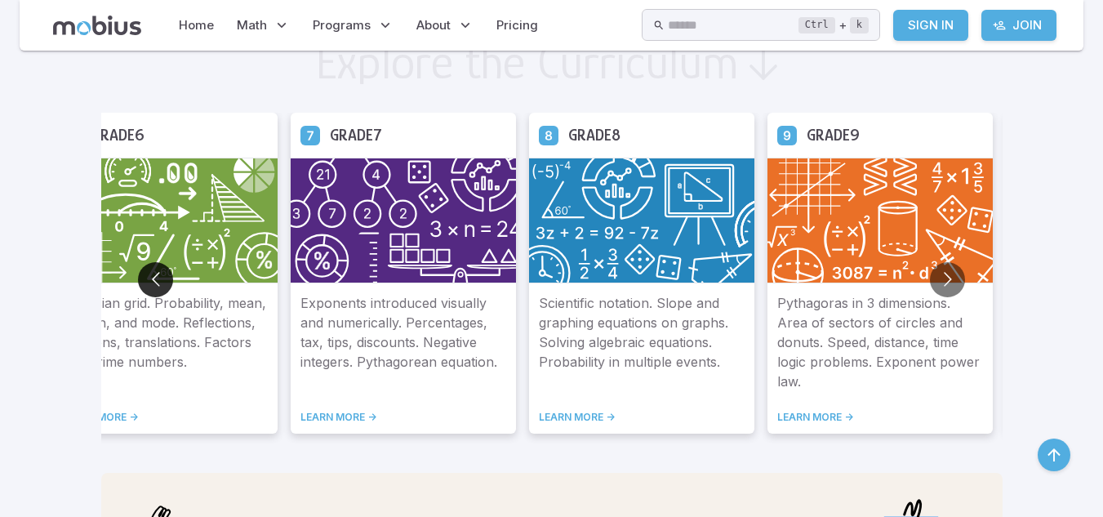
click at [150, 280] on button "Go to previous slide" at bounding box center [155, 279] width 35 height 35
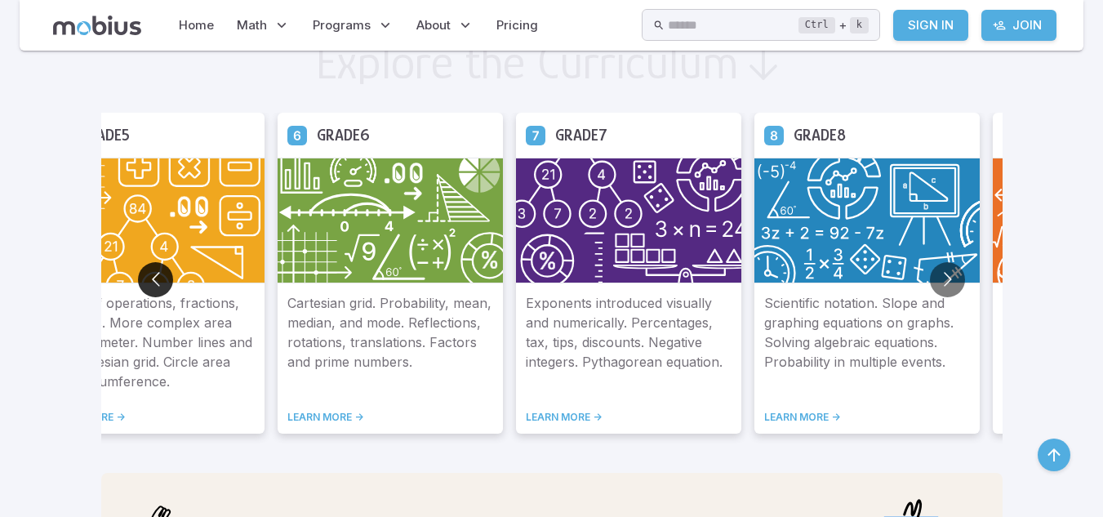
click at [150, 280] on button "Go to previous slide" at bounding box center [155, 279] width 35 height 35
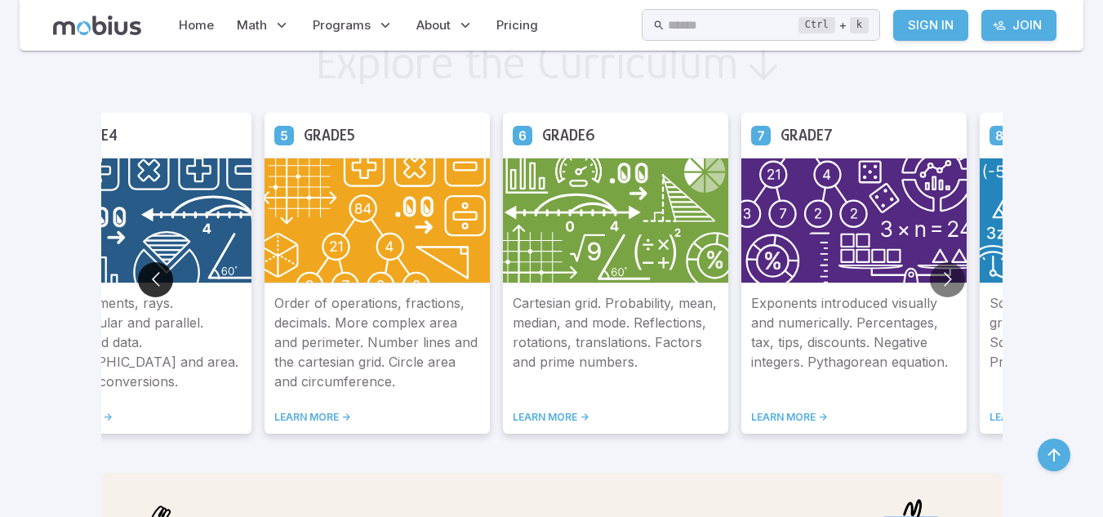
click at [150, 280] on button "Go to previous slide" at bounding box center [155, 279] width 35 height 35
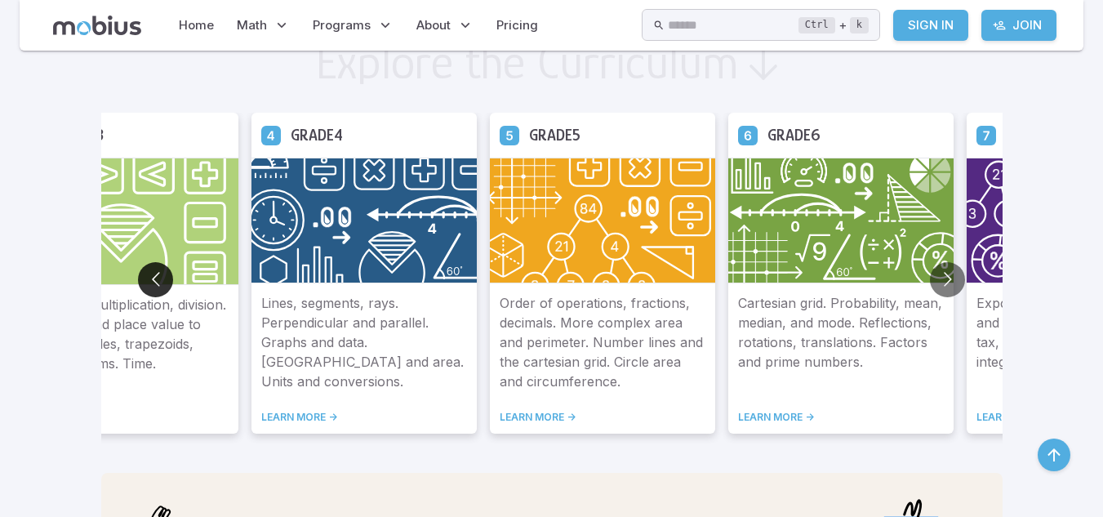
click at [150, 280] on button "Go to previous slide" at bounding box center [155, 279] width 35 height 35
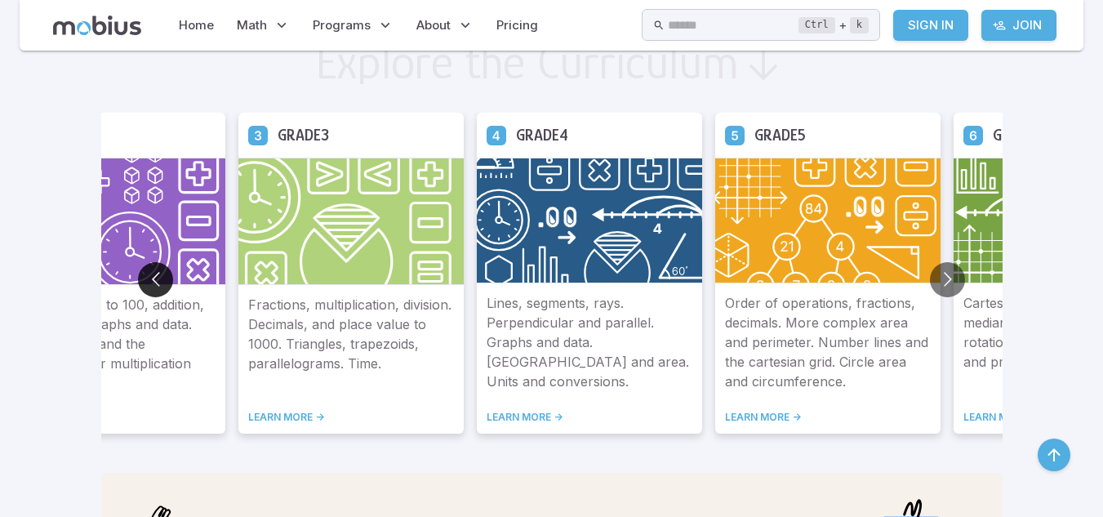
click at [150, 280] on button "Go to previous slide" at bounding box center [155, 279] width 35 height 35
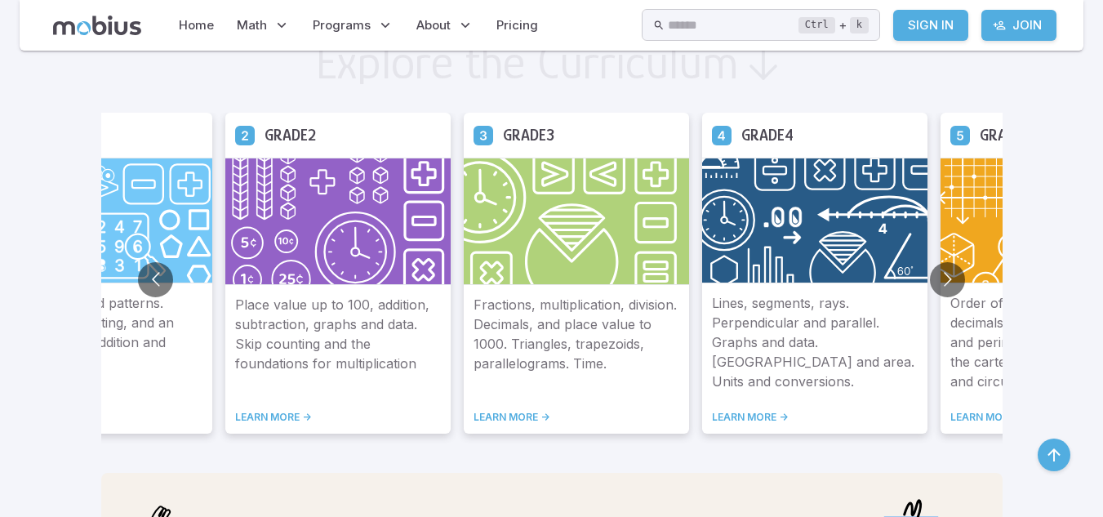
click at [271, 425] on div "Place value up to 100, addition, subtraction, graphs and data. Skip counting an…" at bounding box center [337, 359] width 225 height 149
click at [271, 419] on link "LEARN MORE ->" at bounding box center [338, 417] width 206 height 13
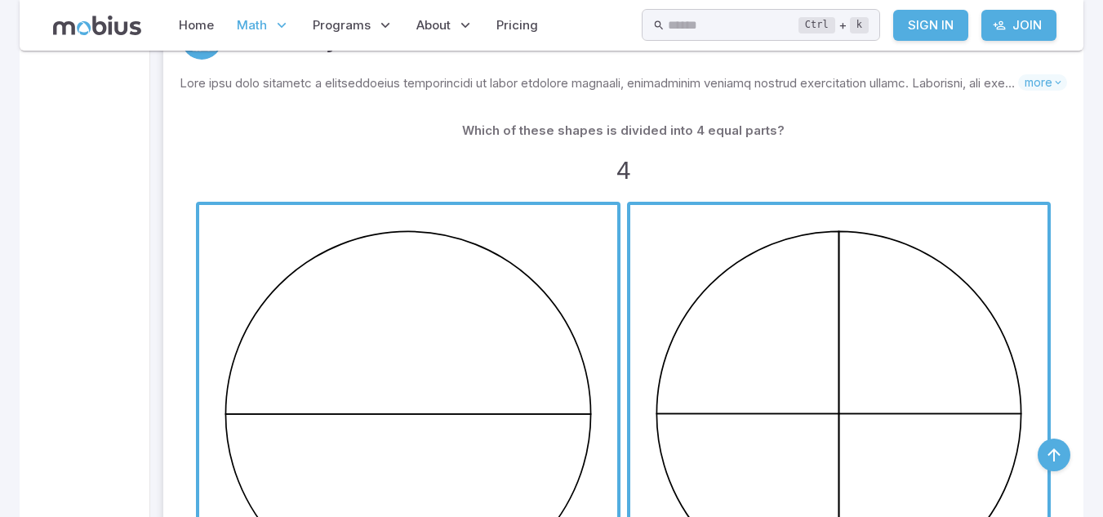
scroll to position [1404, 0]
click at [271, 419] on span "button" at bounding box center [408, 413] width 418 height 418
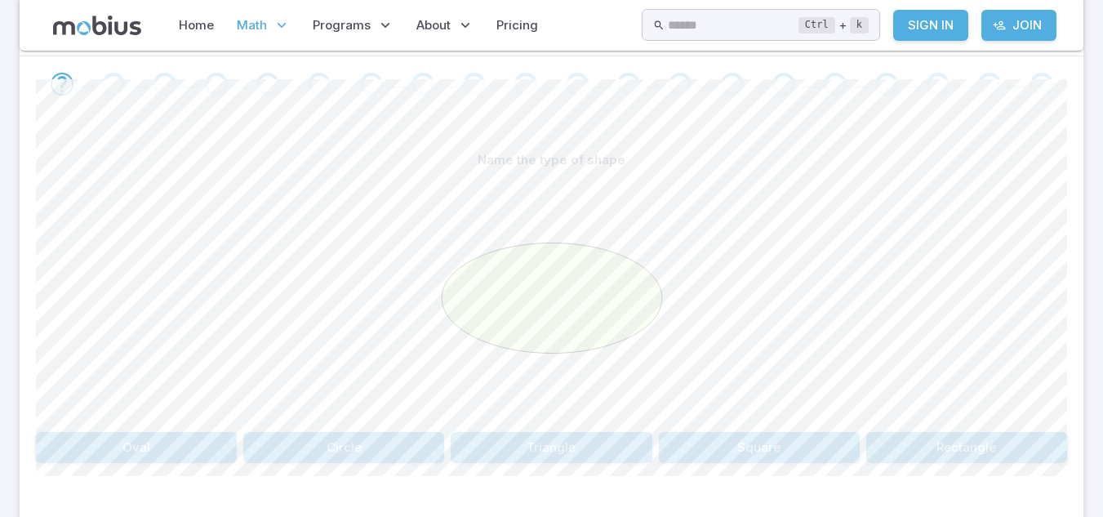
scroll to position [336, 0]
click at [144, 436] on button "Oval" at bounding box center [136, 446] width 201 height 31
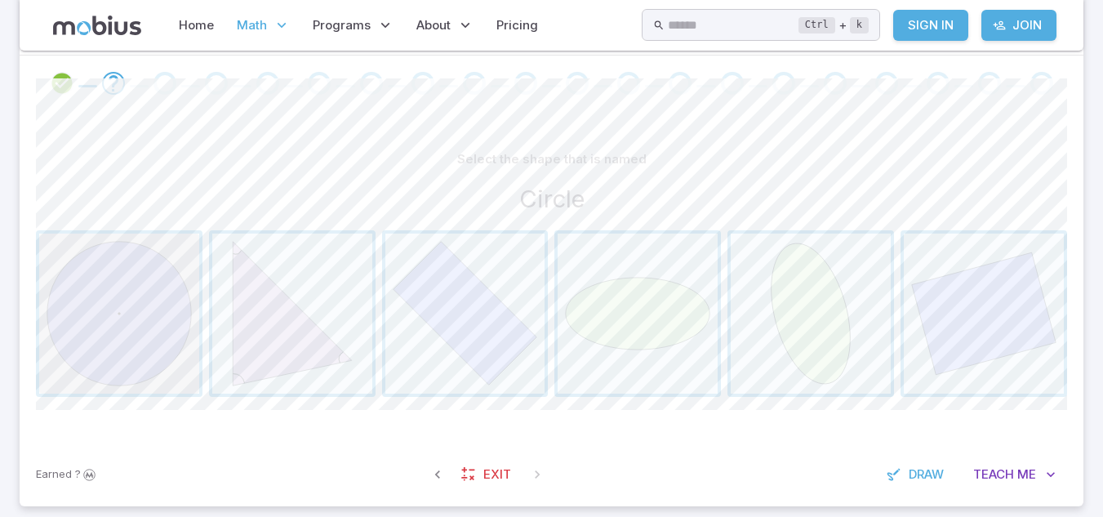
click at [114, 352] on span "button" at bounding box center [119, 314] width 160 height 160
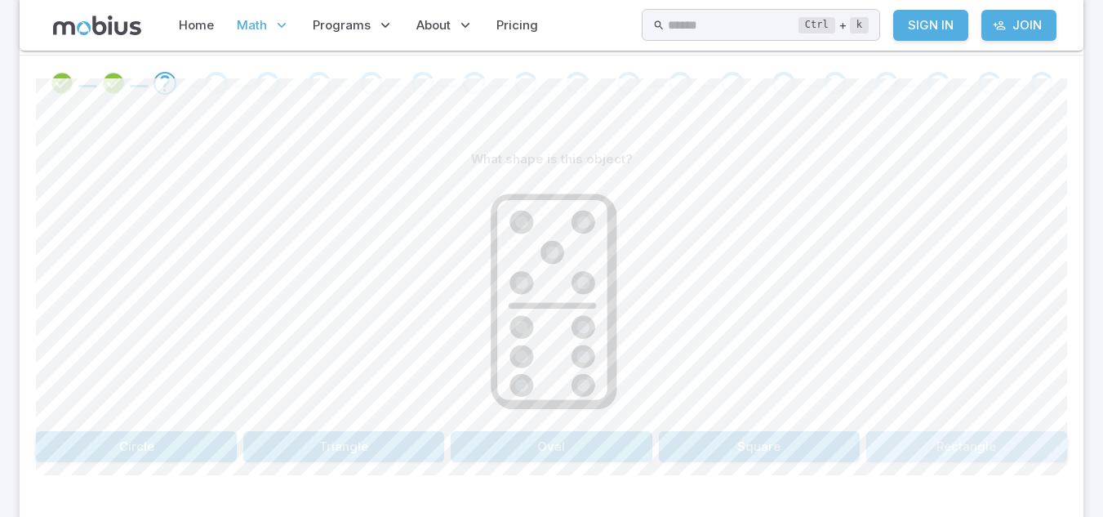
click at [1043, 438] on button "Rectangle" at bounding box center [967, 446] width 201 height 31
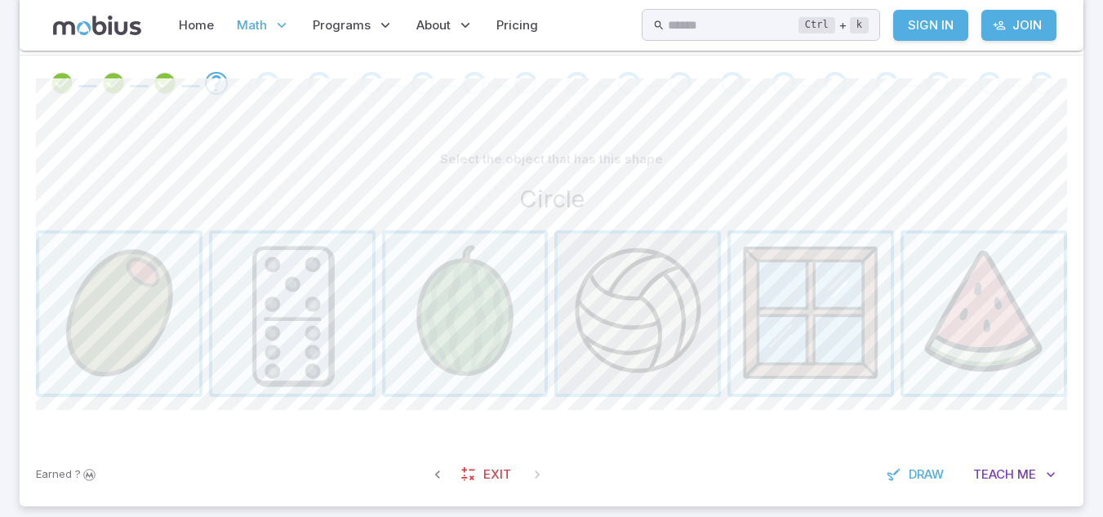
click at [640, 341] on span "button" at bounding box center [638, 314] width 160 height 160
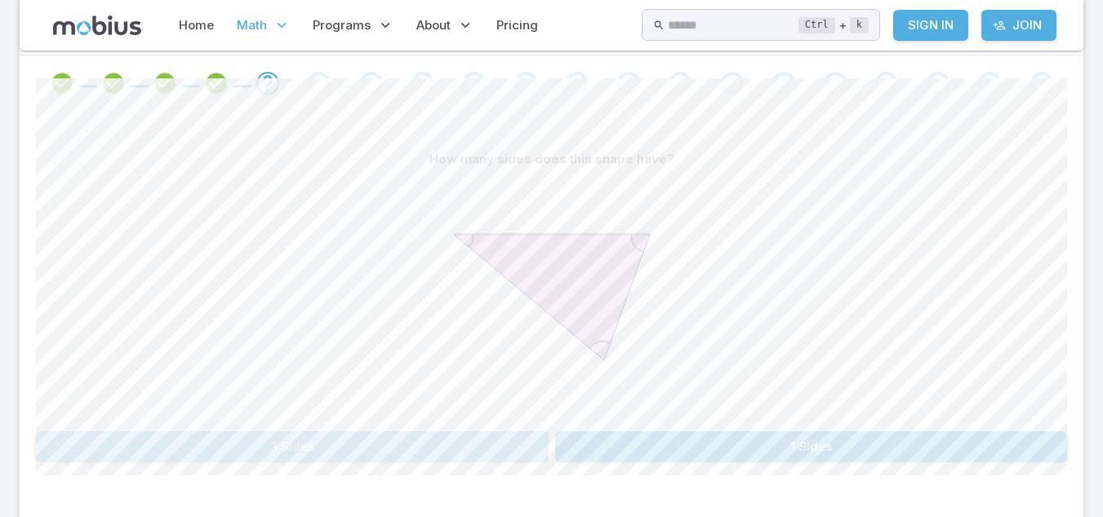
click at [485, 437] on button "3 Sides" at bounding box center [292, 446] width 513 height 31
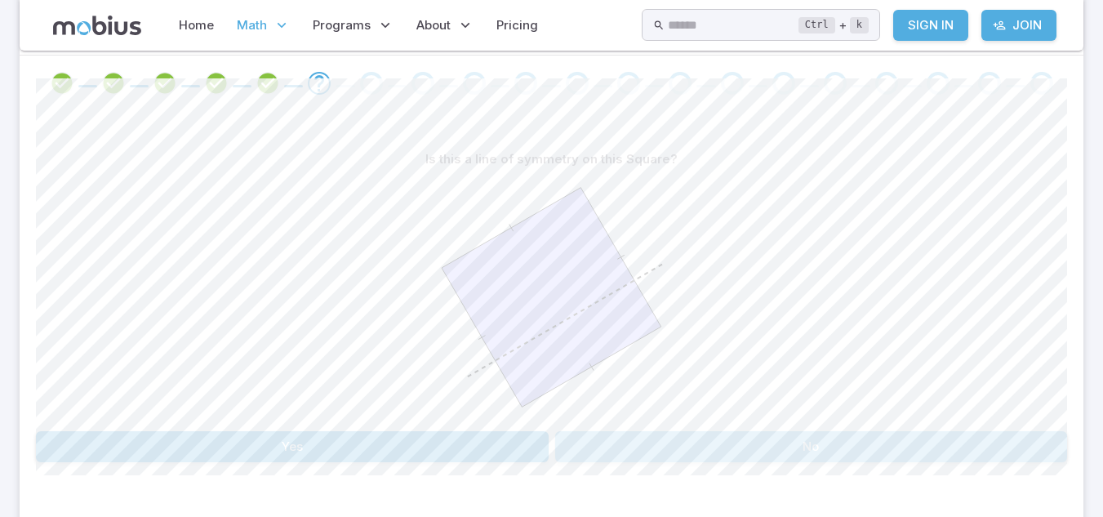
click at [587, 444] on button "No" at bounding box center [811, 446] width 513 height 31
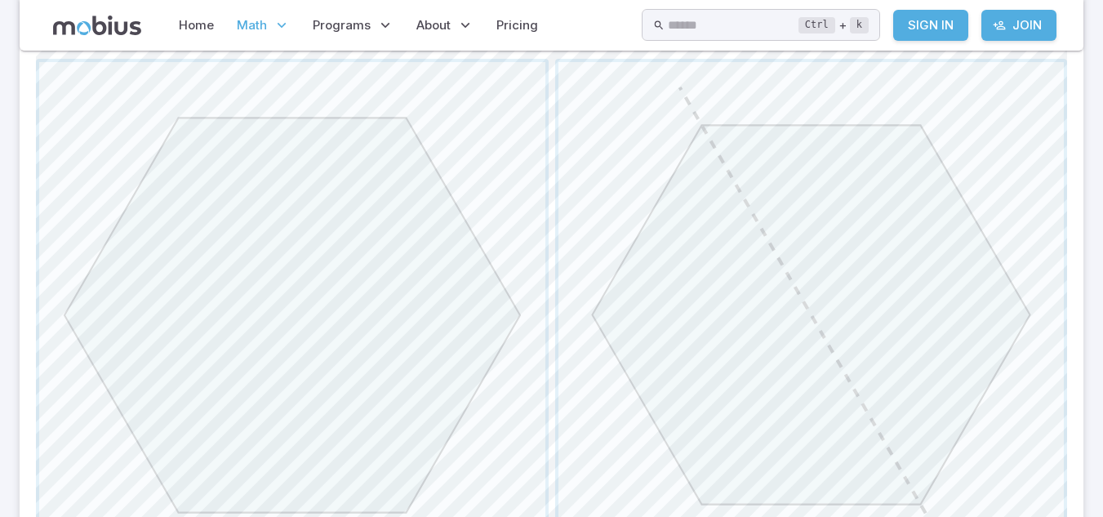
scroll to position [704, 0]
click at [761, 337] on span "button" at bounding box center [812, 319] width 506 height 506
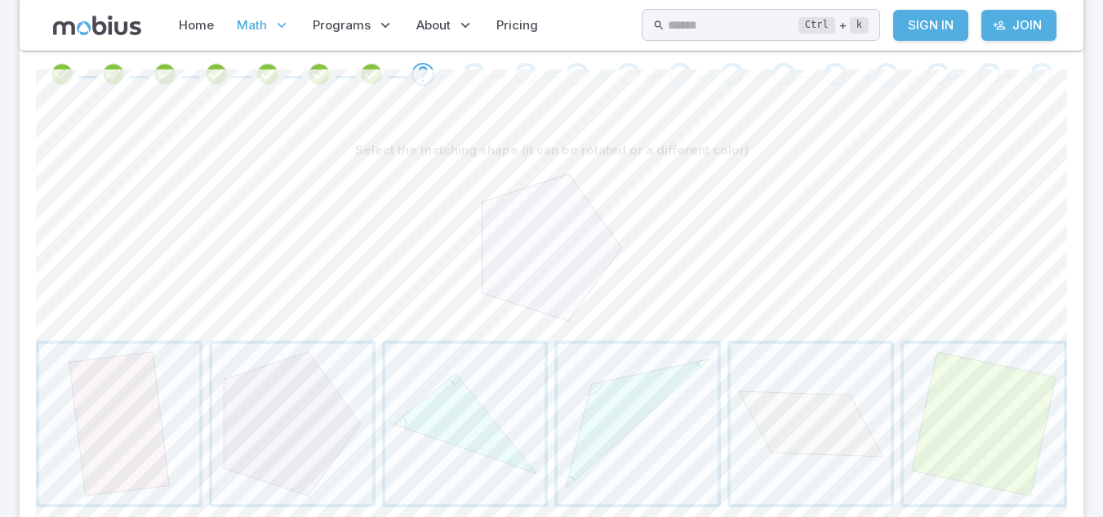
scroll to position [349, 0]
click at [317, 381] on span "button" at bounding box center [292, 420] width 160 height 160
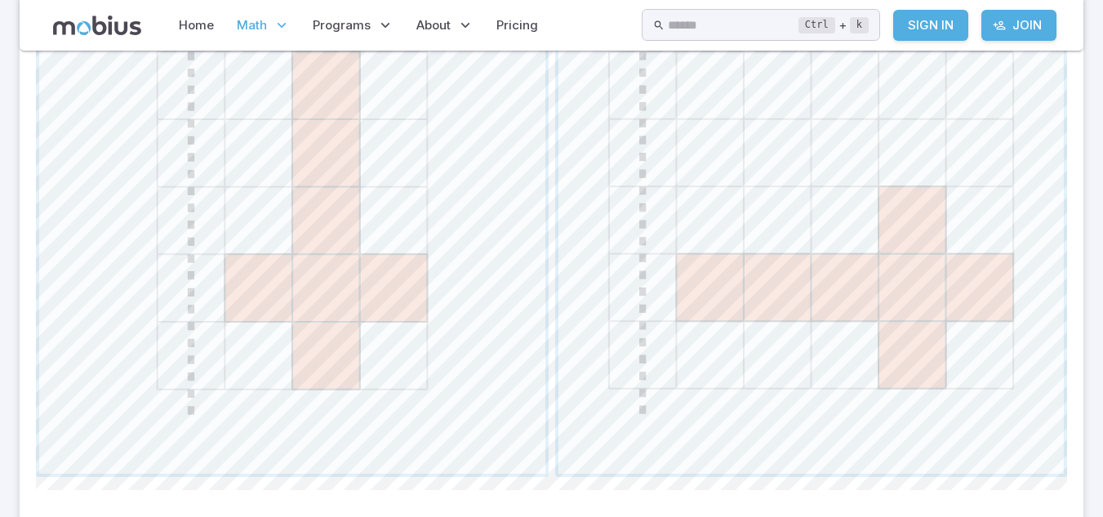
scroll to position [804, 0]
click at [328, 325] on span "button" at bounding box center [292, 220] width 506 height 506
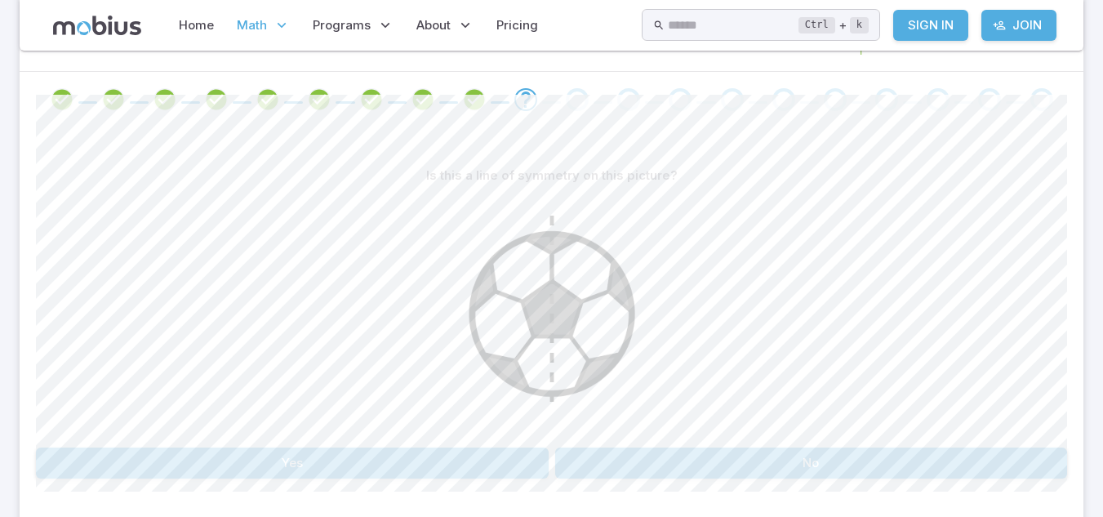
scroll to position [319, 0]
click at [316, 475] on button "Yes" at bounding box center [292, 463] width 513 height 31
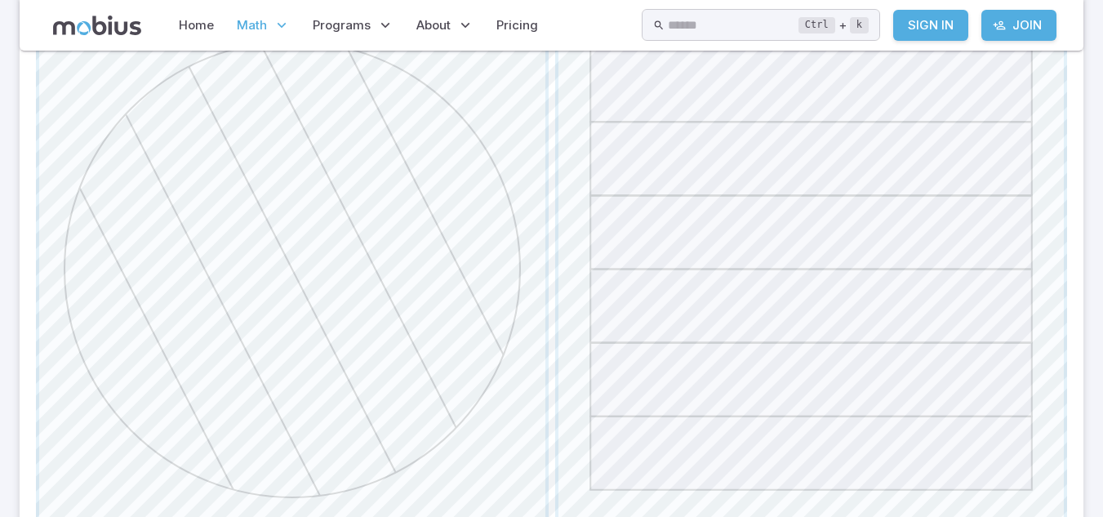
scroll to position [502, 0]
click at [345, 426] on span "button" at bounding box center [292, 271] width 506 height 506
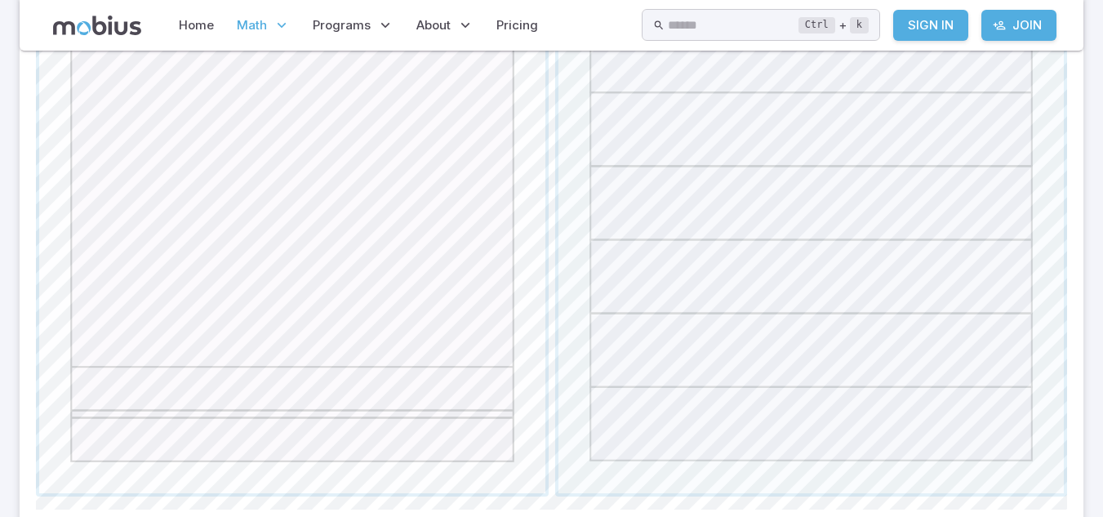
scroll to position [573, 0]
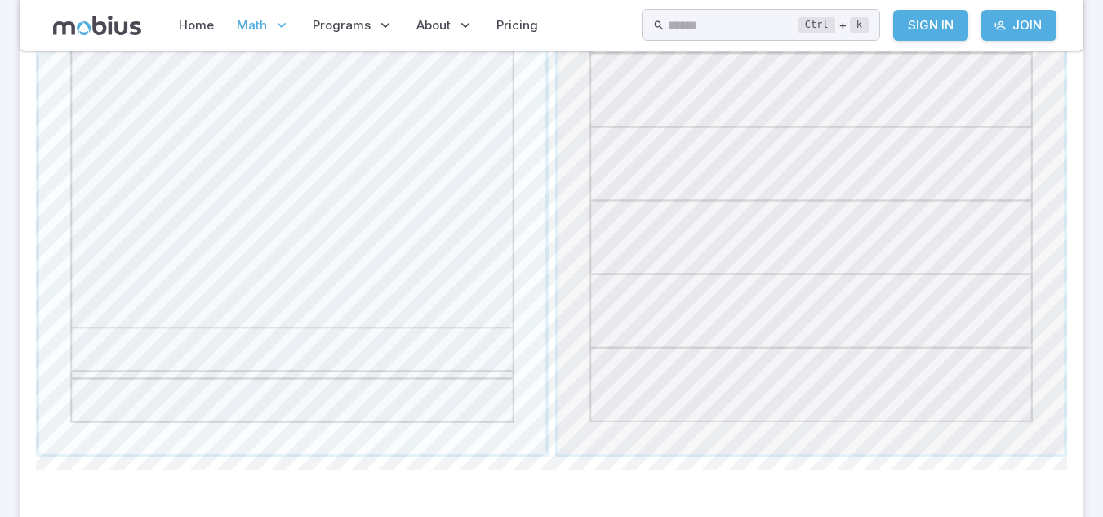
click at [979, 393] on span "button" at bounding box center [812, 201] width 506 height 506
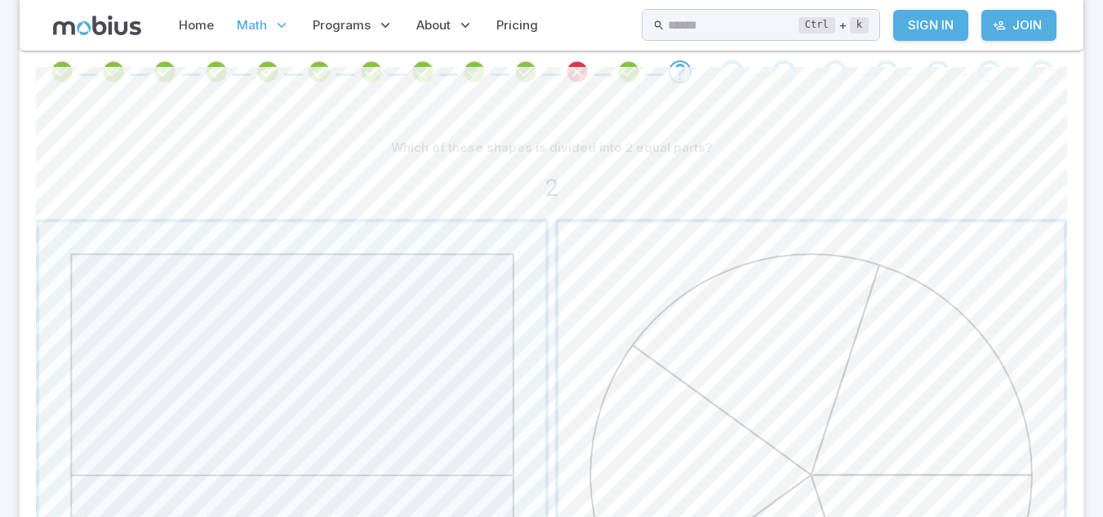
scroll to position [346, 0]
click at [420, 327] on span "button" at bounding box center [292, 476] width 506 height 506
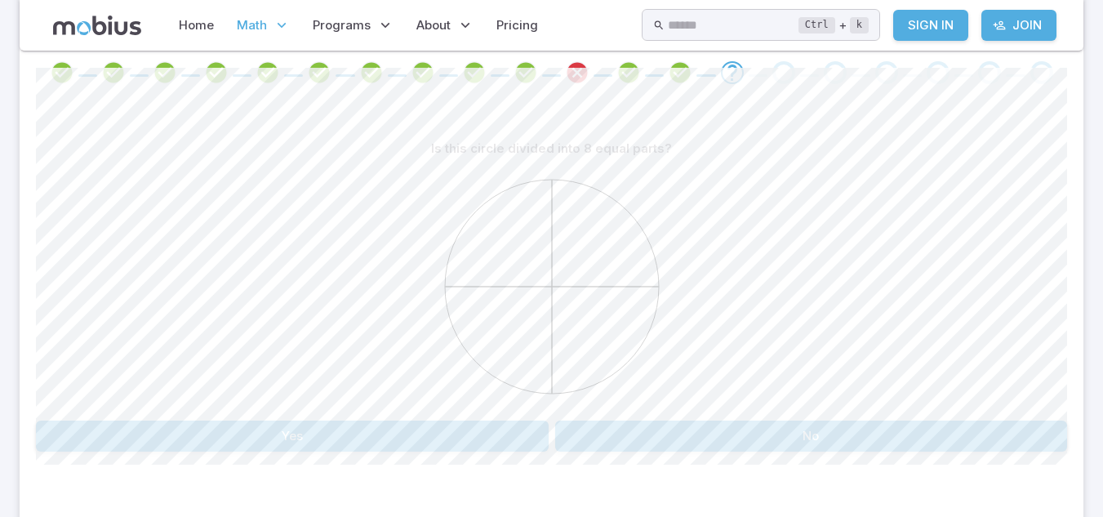
click at [840, 430] on button "No" at bounding box center [811, 436] width 513 height 31
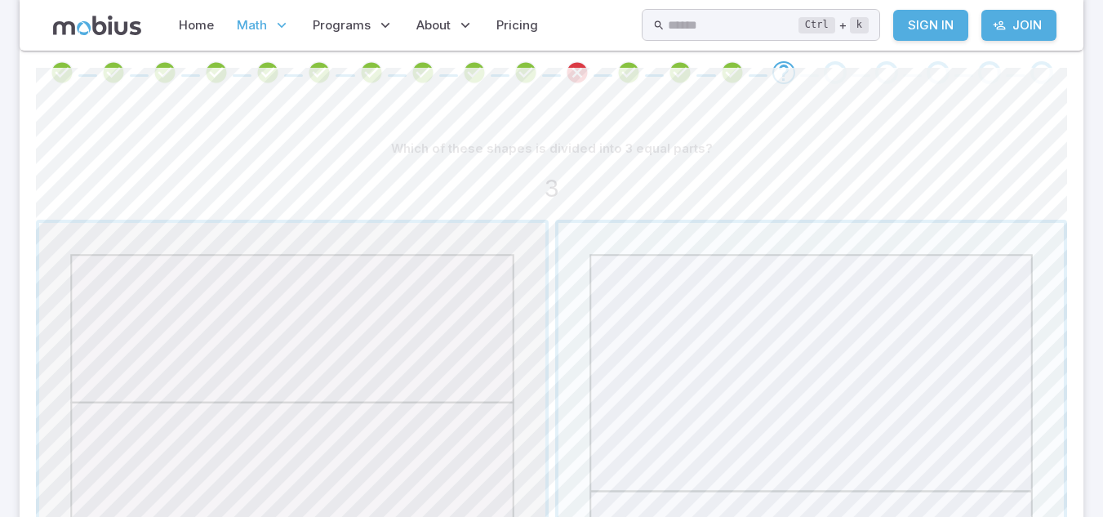
click at [413, 416] on span "button" at bounding box center [292, 476] width 506 height 506
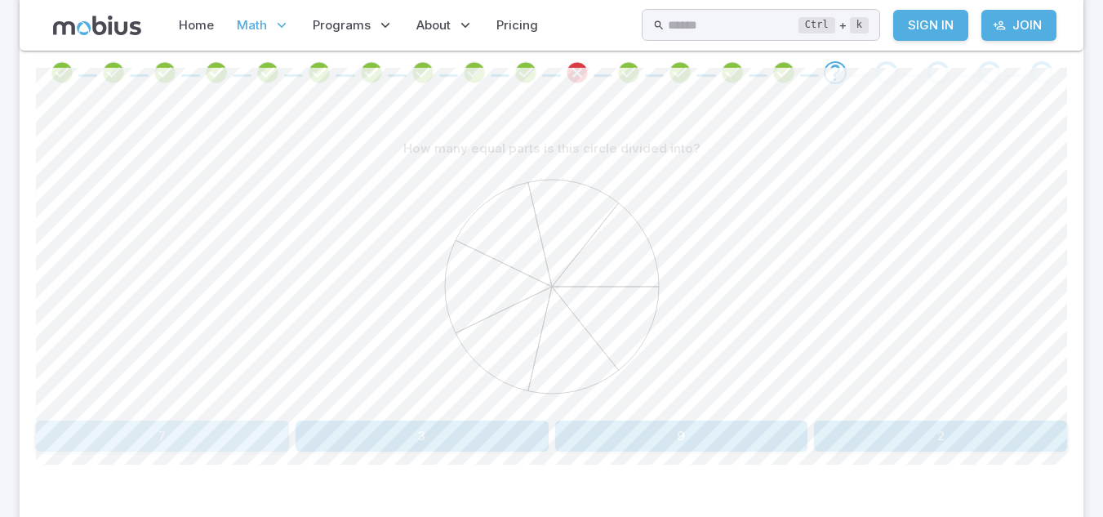
click at [162, 439] on button "7" at bounding box center [162, 436] width 253 height 31
